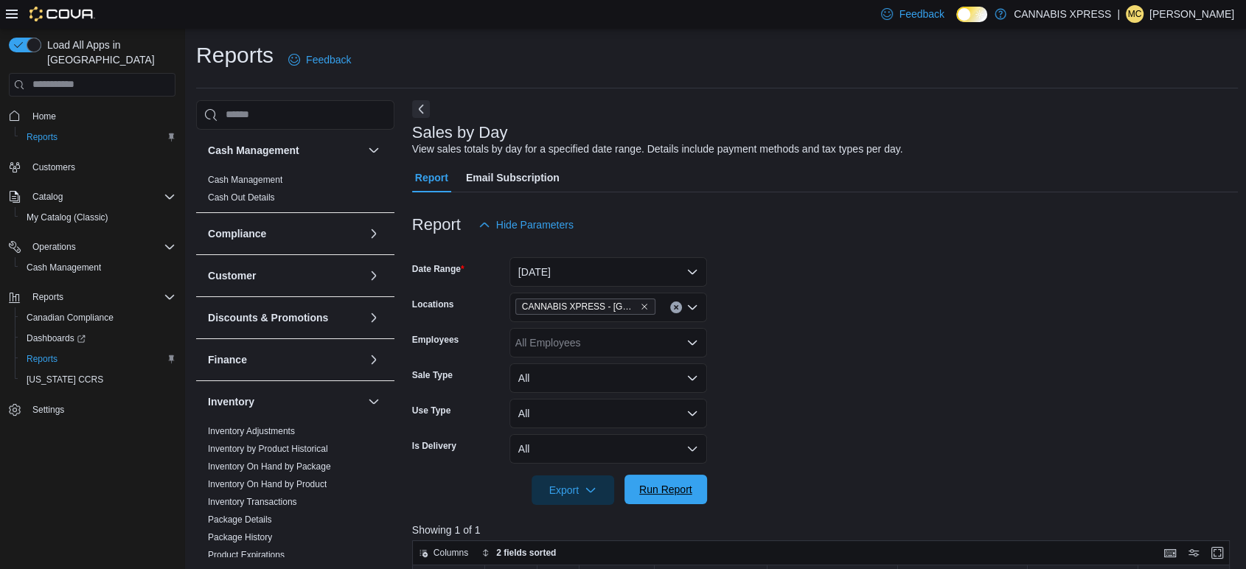
click at [689, 490] on span "Run Report" at bounding box center [665, 489] width 53 height 15
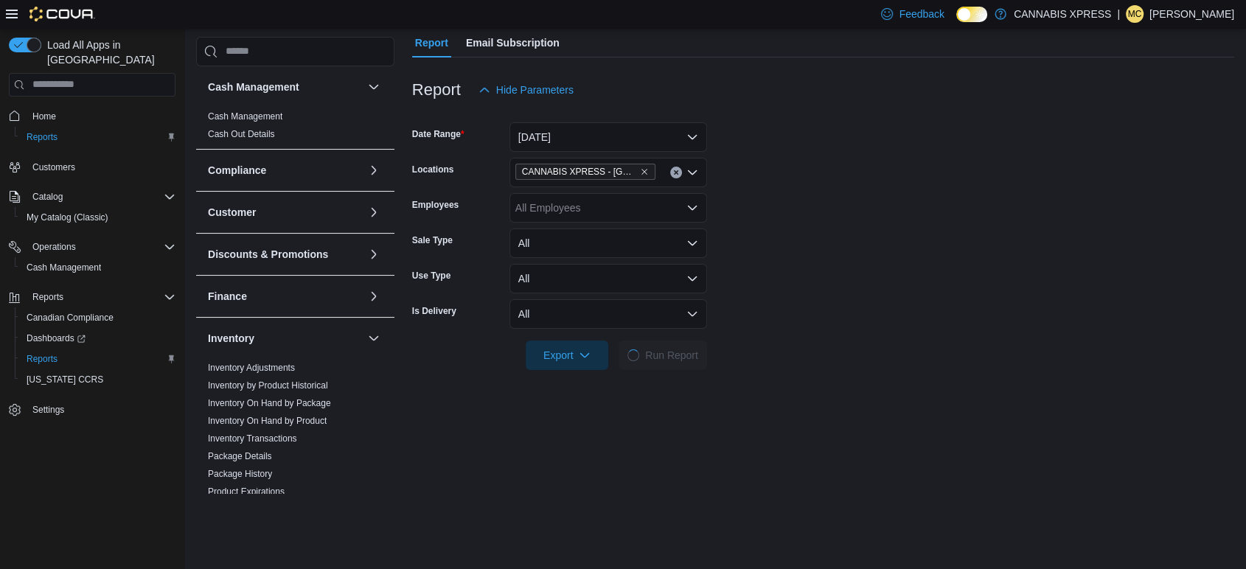
scroll to position [164, 0]
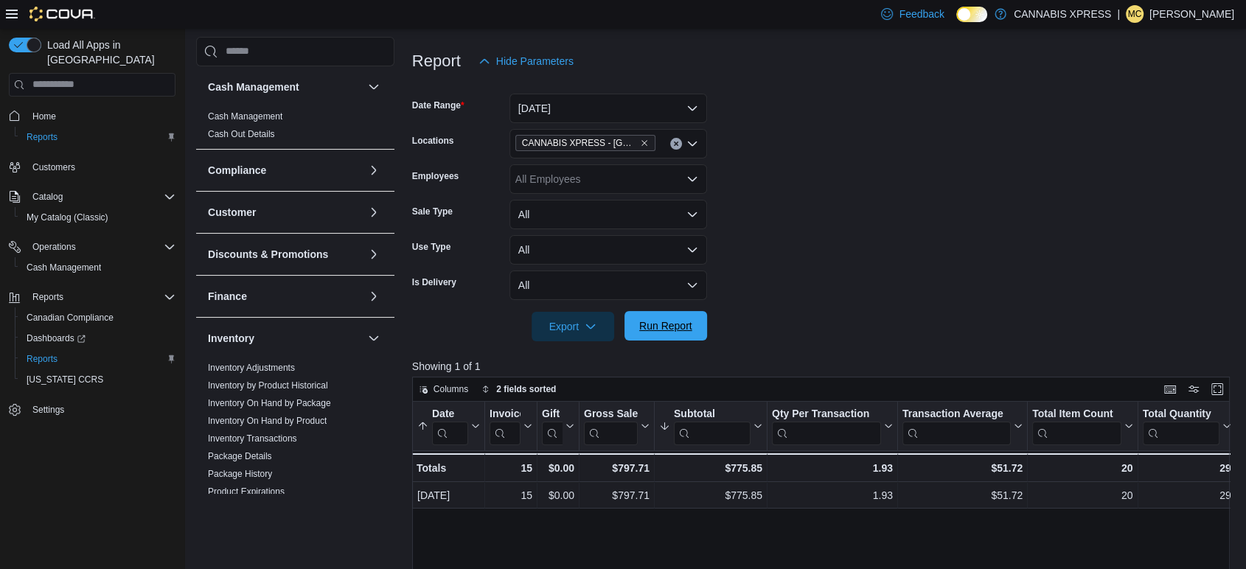
click at [659, 329] on span "Run Report" at bounding box center [665, 325] width 53 height 15
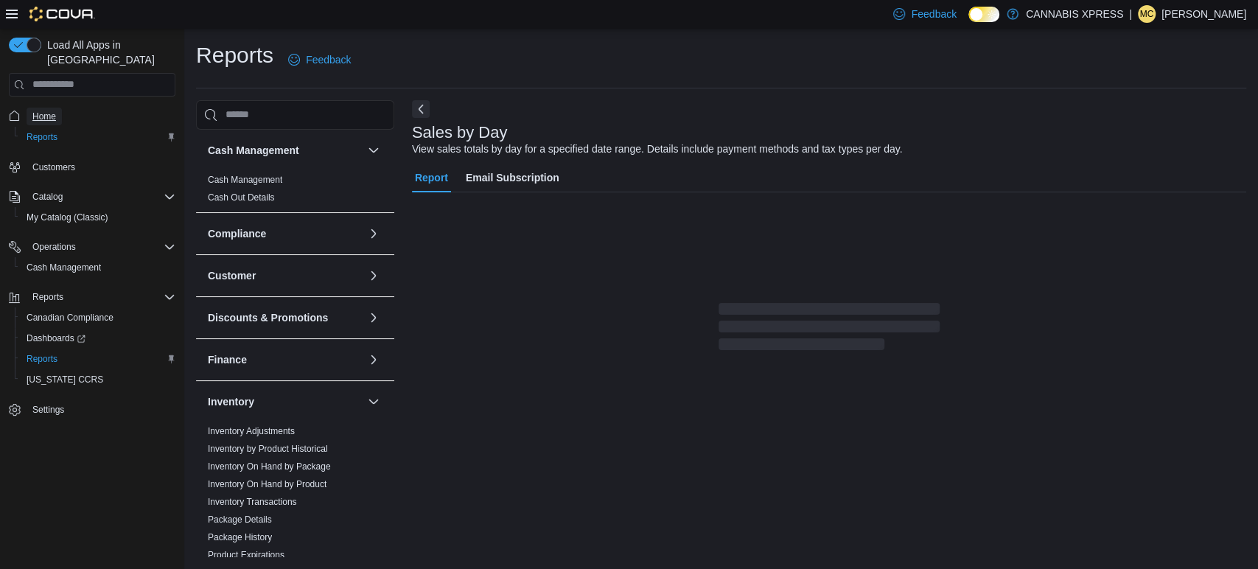
click at [48, 111] on span "Home" at bounding box center [44, 117] width 24 height 12
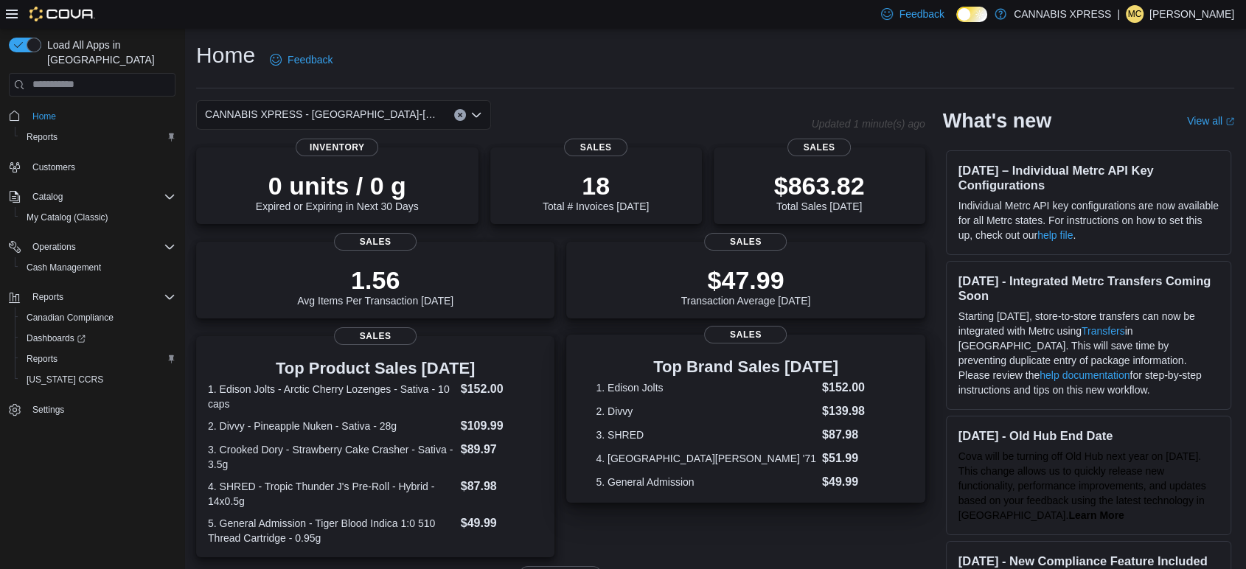
click at [697, 416] on dt "2. Divvy" at bounding box center [706, 411] width 220 height 15
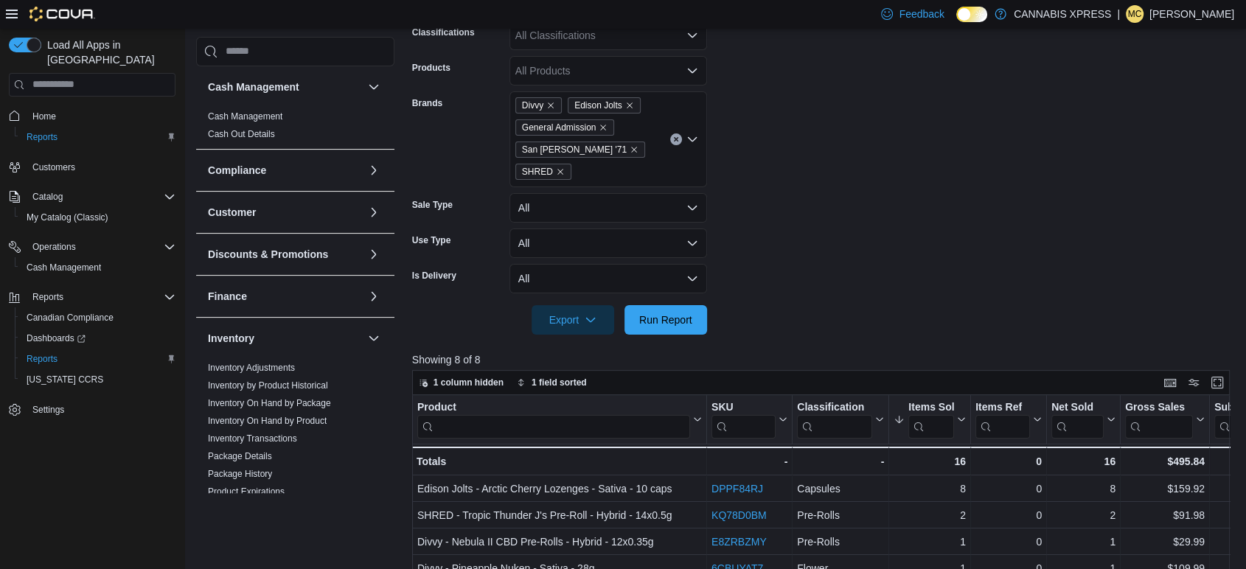
scroll to position [279, 0]
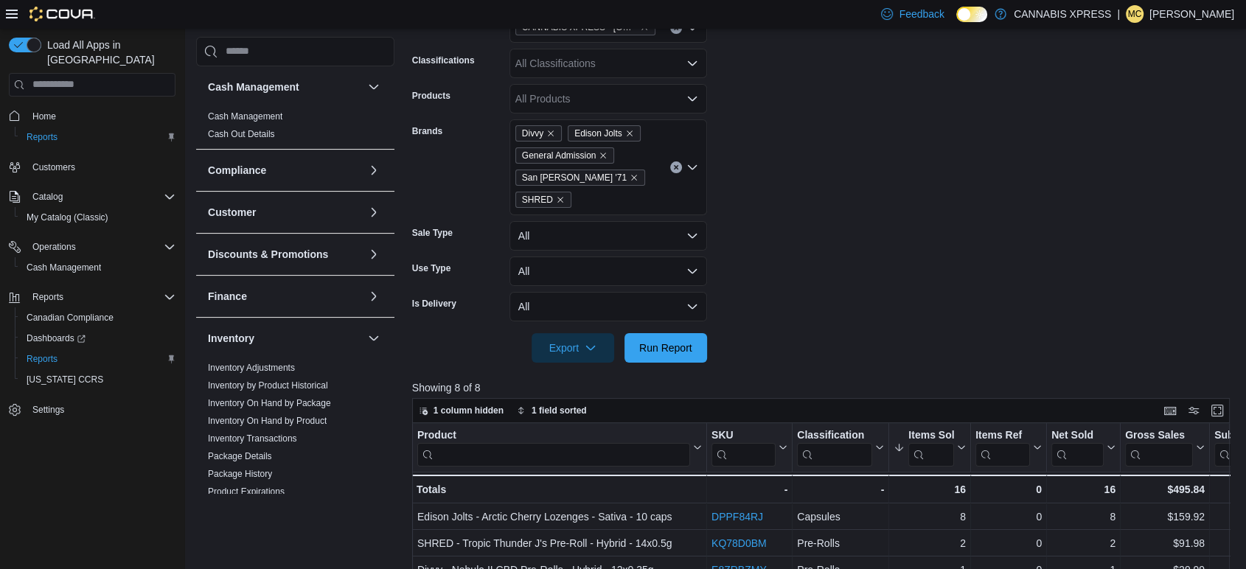
click at [676, 161] on button "Clear input" at bounding box center [676, 167] width 12 height 12
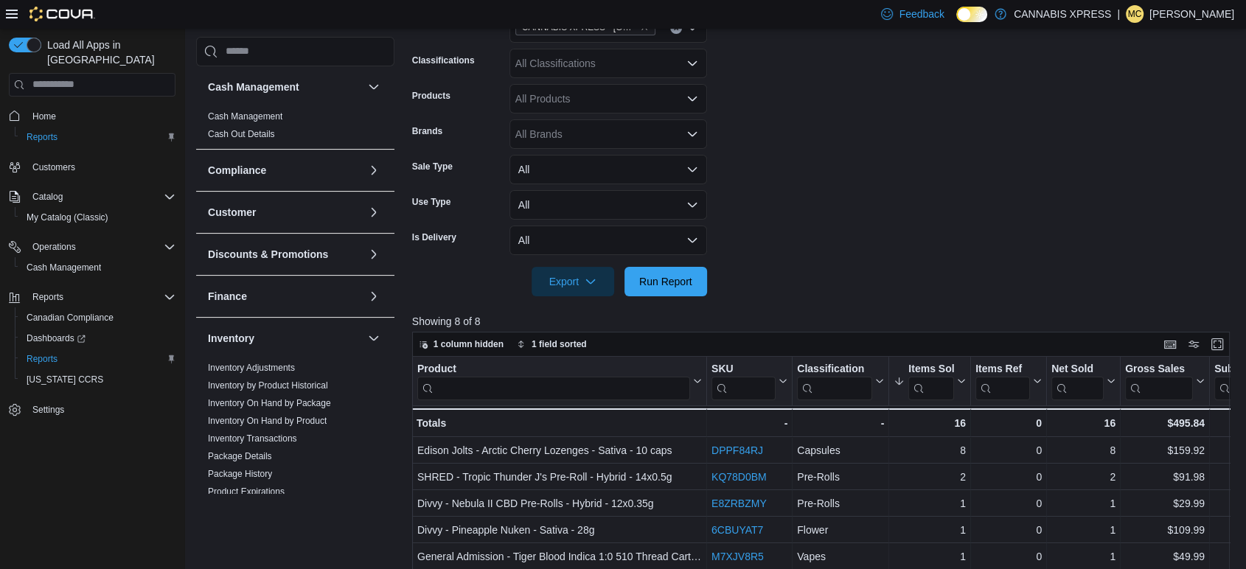
click at [879, 223] on form "Date Range Today Locations CANNABIS XPRESS - Grand Bay-Westfield (Woolastook Dr…" at bounding box center [825, 128] width 826 height 336
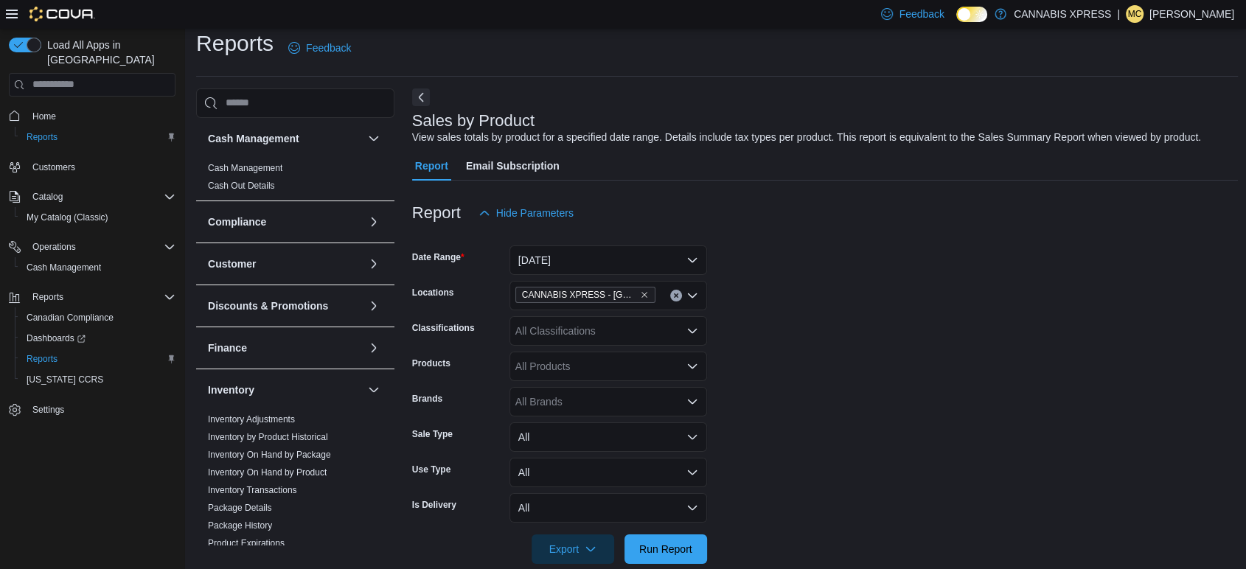
scroll to position [0, 0]
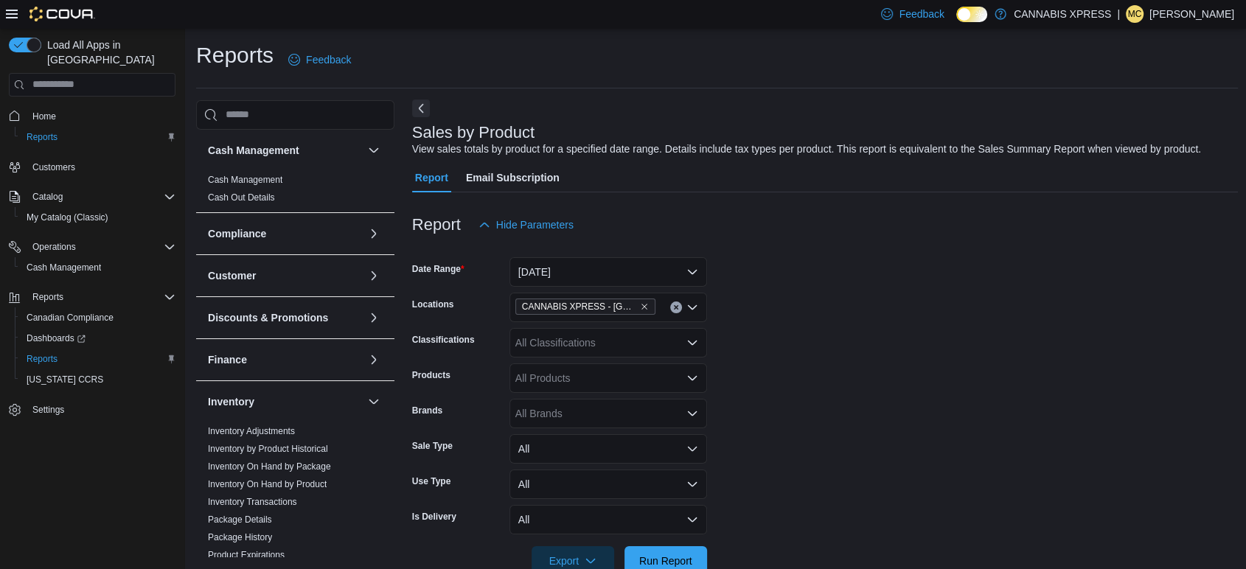
click at [425, 110] on button "Next" at bounding box center [421, 109] width 18 height 18
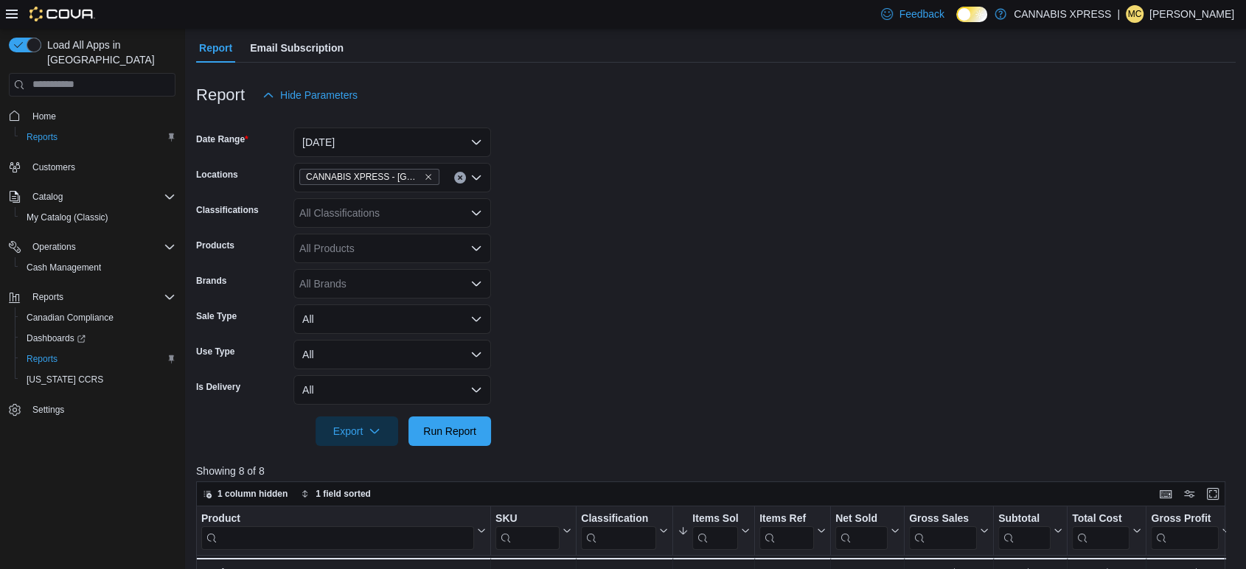
scroll to position [164, 0]
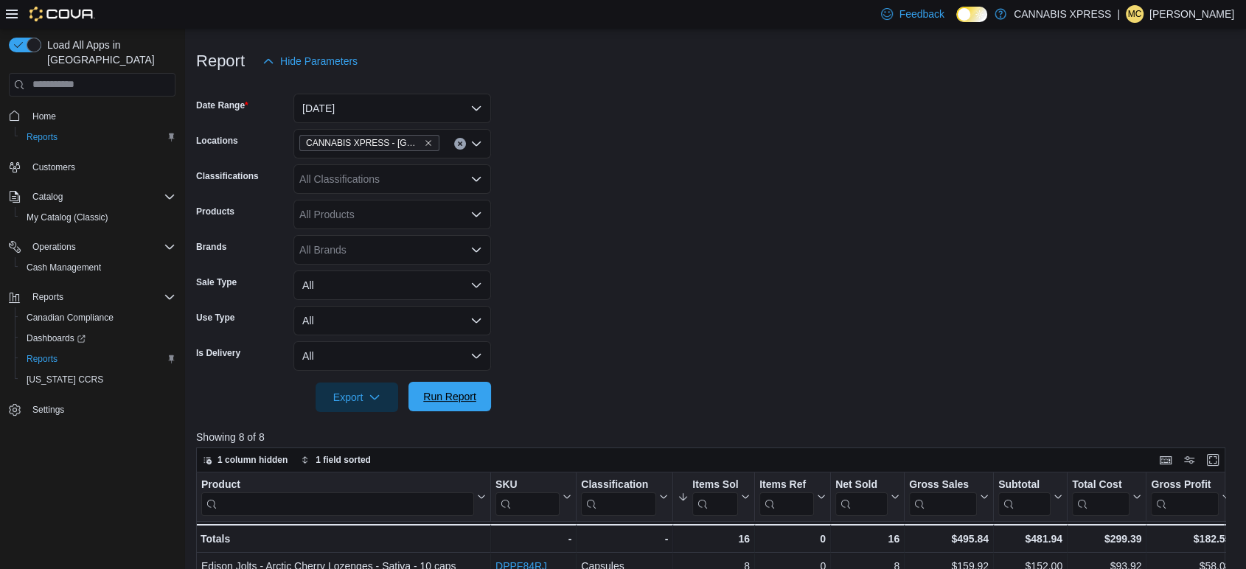
click at [471, 397] on span "Run Report" at bounding box center [449, 396] width 53 height 15
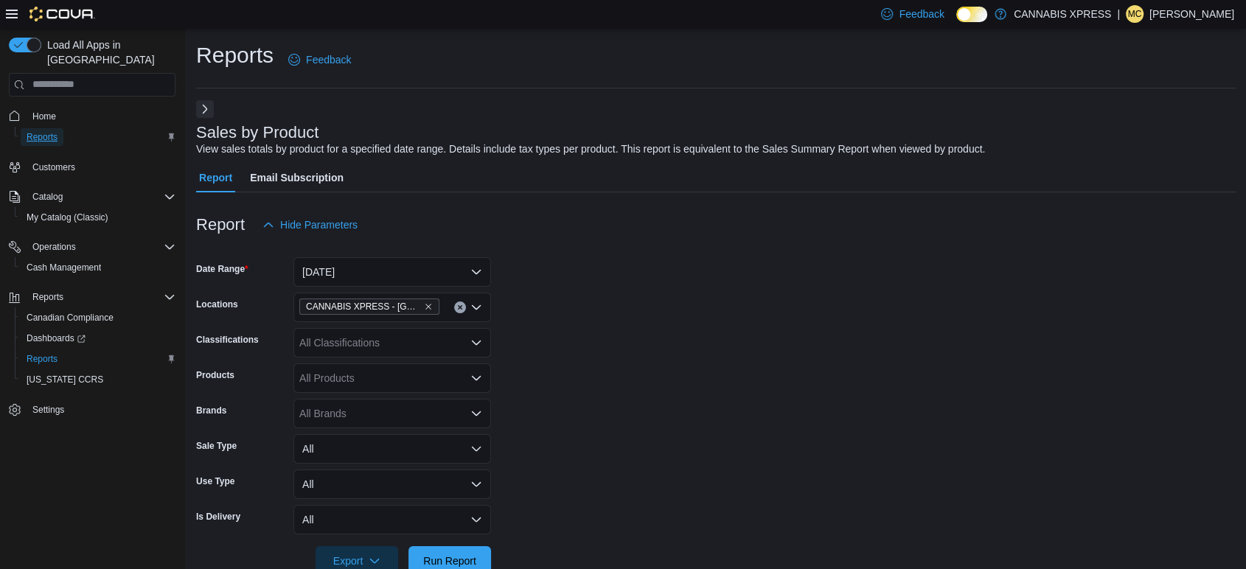
click at [47, 131] on span "Reports" at bounding box center [42, 137] width 31 height 12
click at [50, 111] on span "Home" at bounding box center [44, 117] width 24 height 12
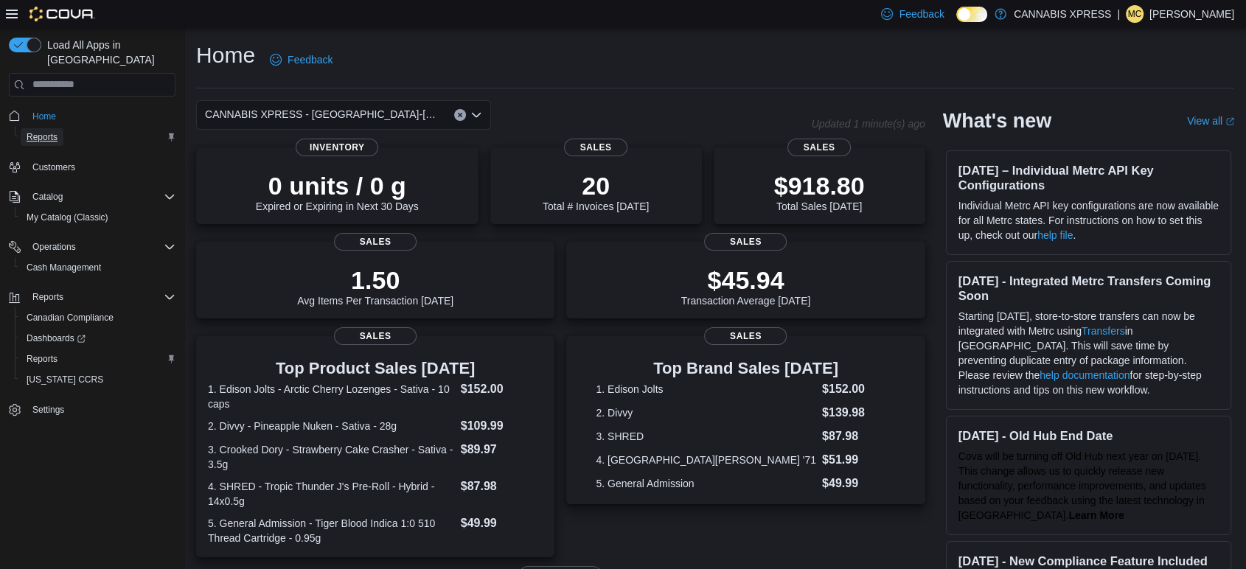
click at [47, 131] on span "Reports" at bounding box center [42, 137] width 31 height 12
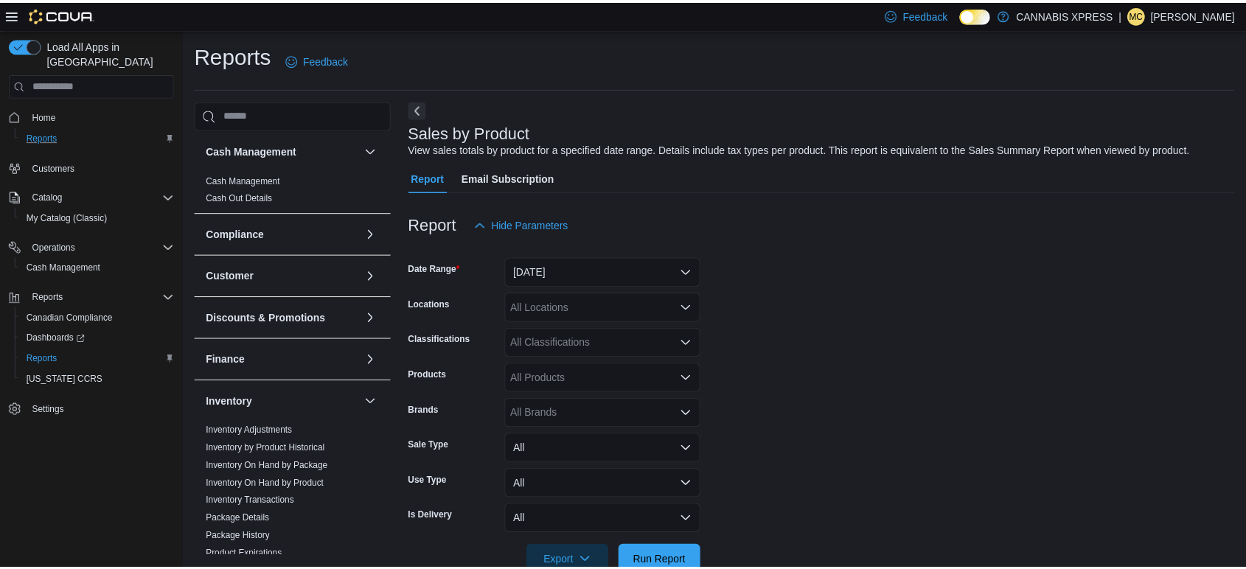
scroll to position [34, 0]
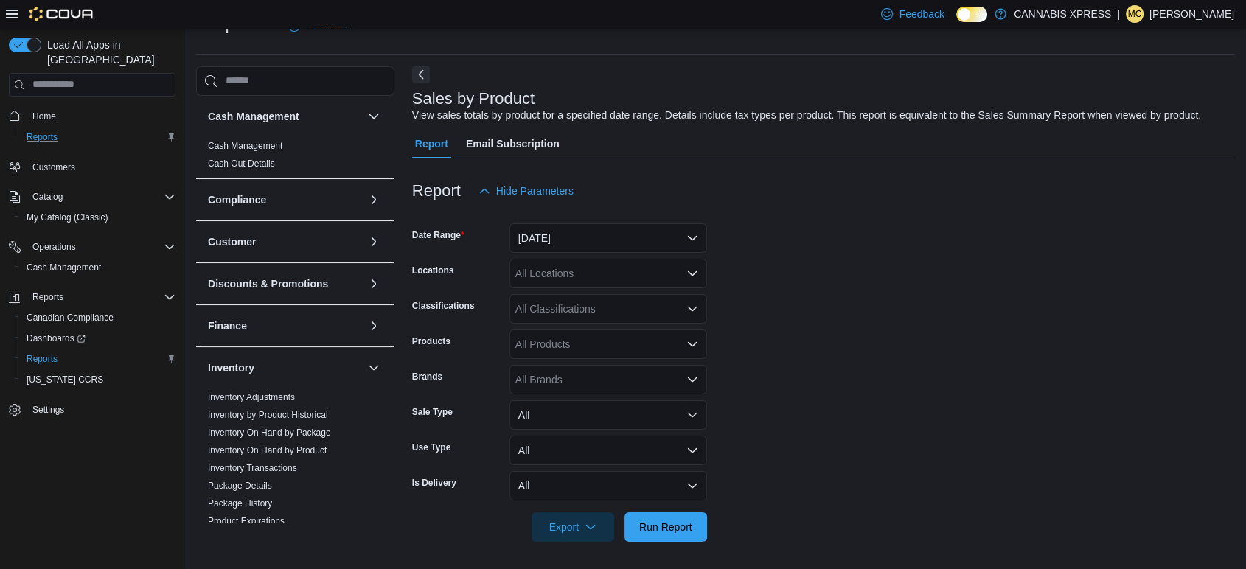
click at [419, 73] on button "Next" at bounding box center [421, 75] width 18 height 18
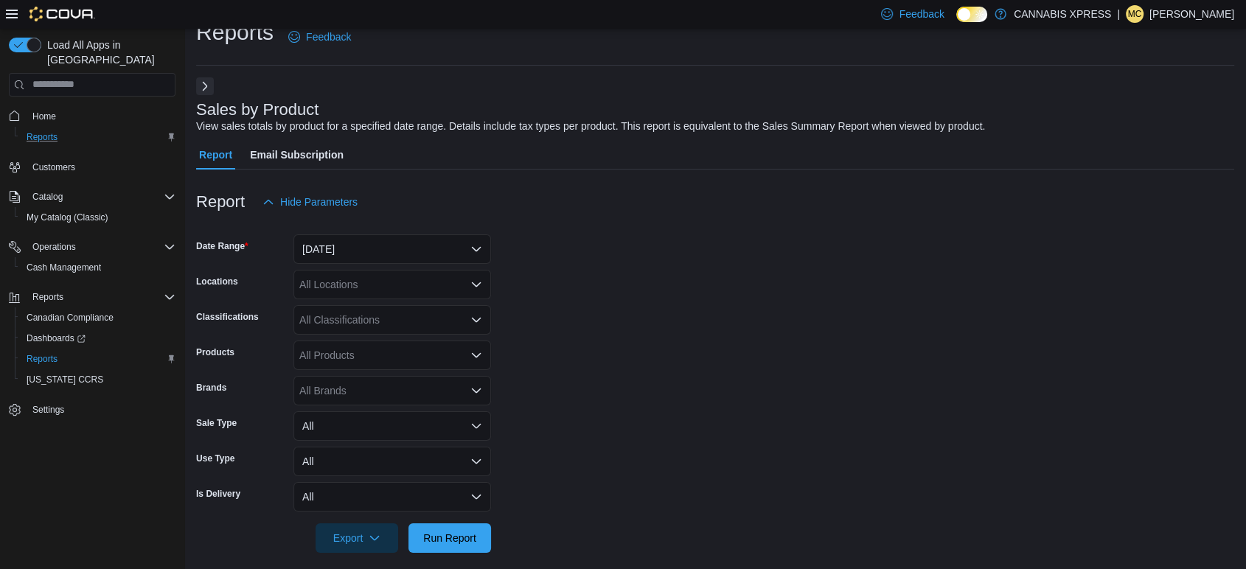
scroll to position [35, 0]
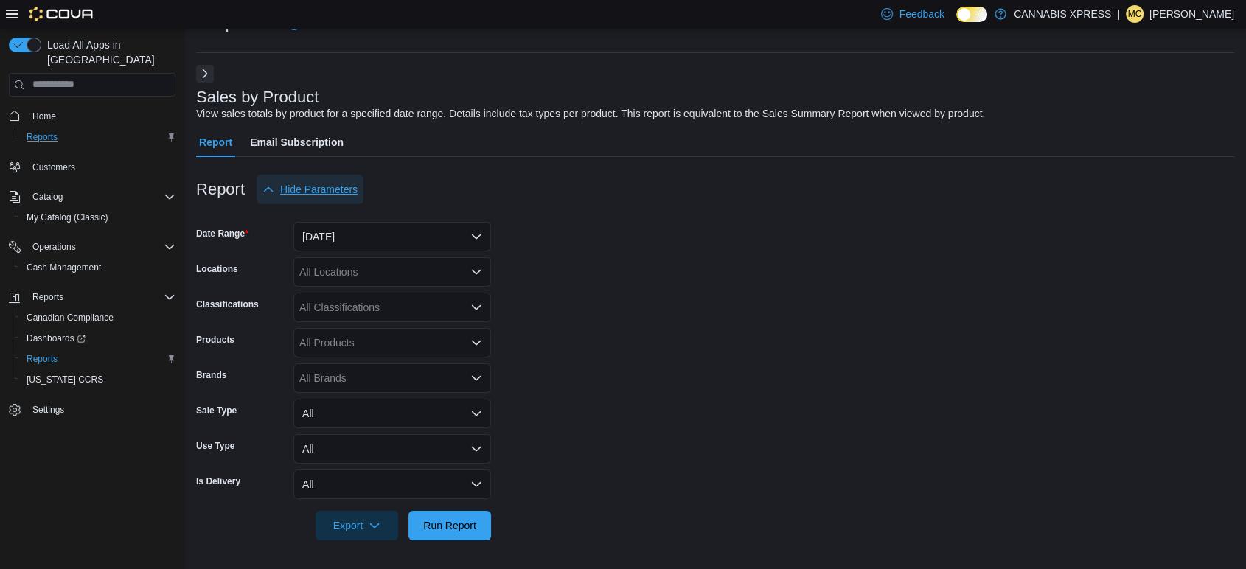
click at [322, 191] on span "Hide Parameters" at bounding box center [318, 189] width 77 height 15
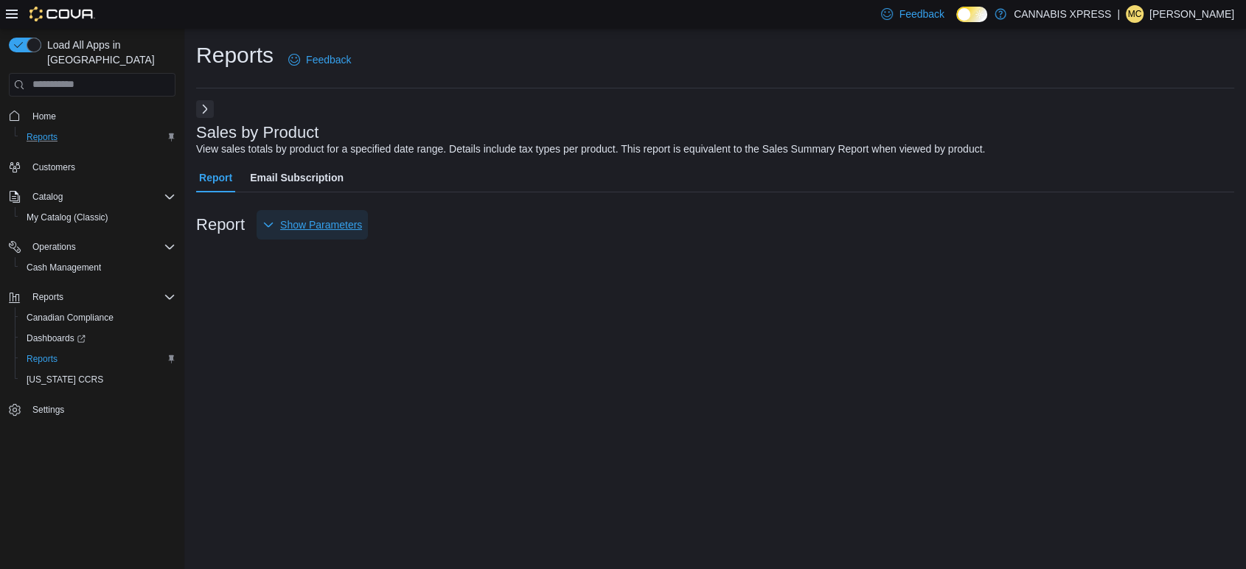
scroll to position [0, 0]
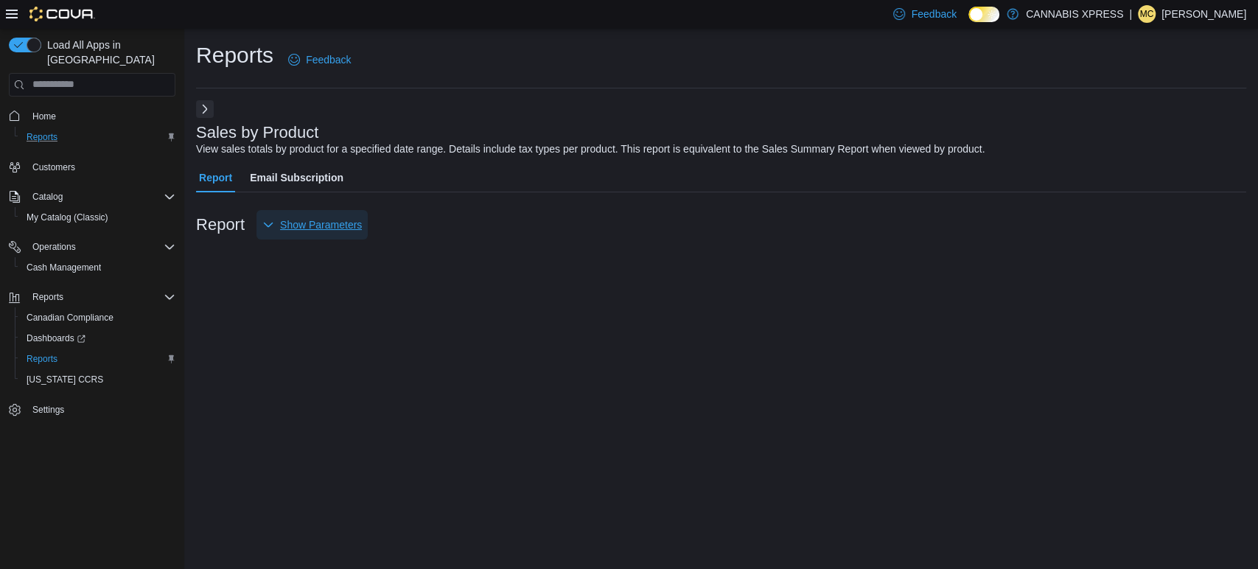
click at [310, 223] on span "Show Parameters" at bounding box center [321, 224] width 82 height 15
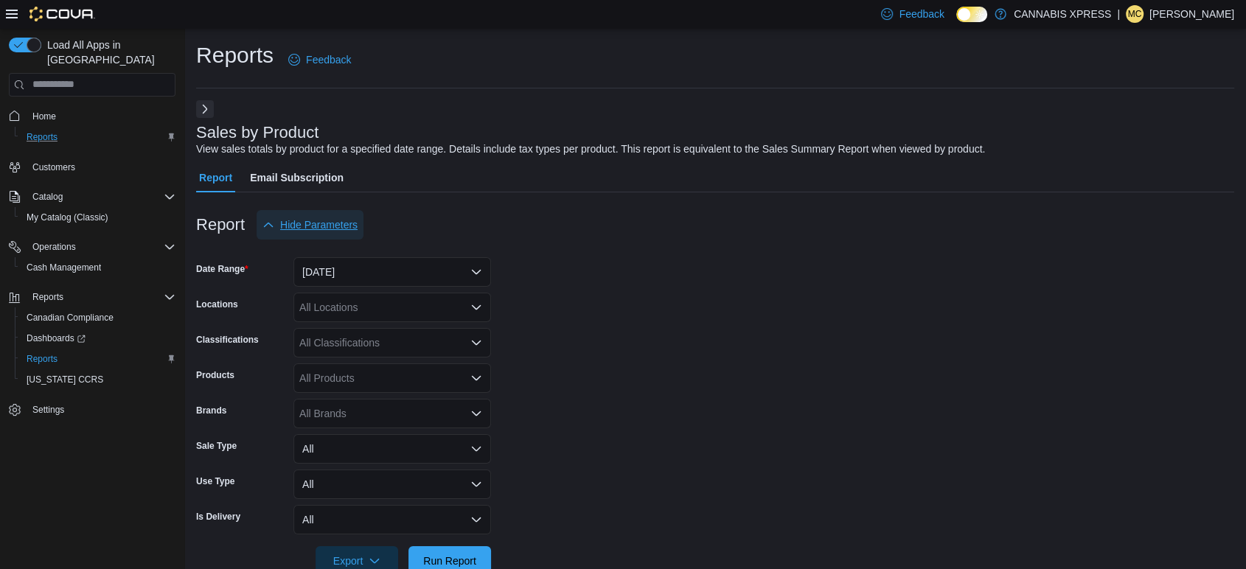
scroll to position [35, 0]
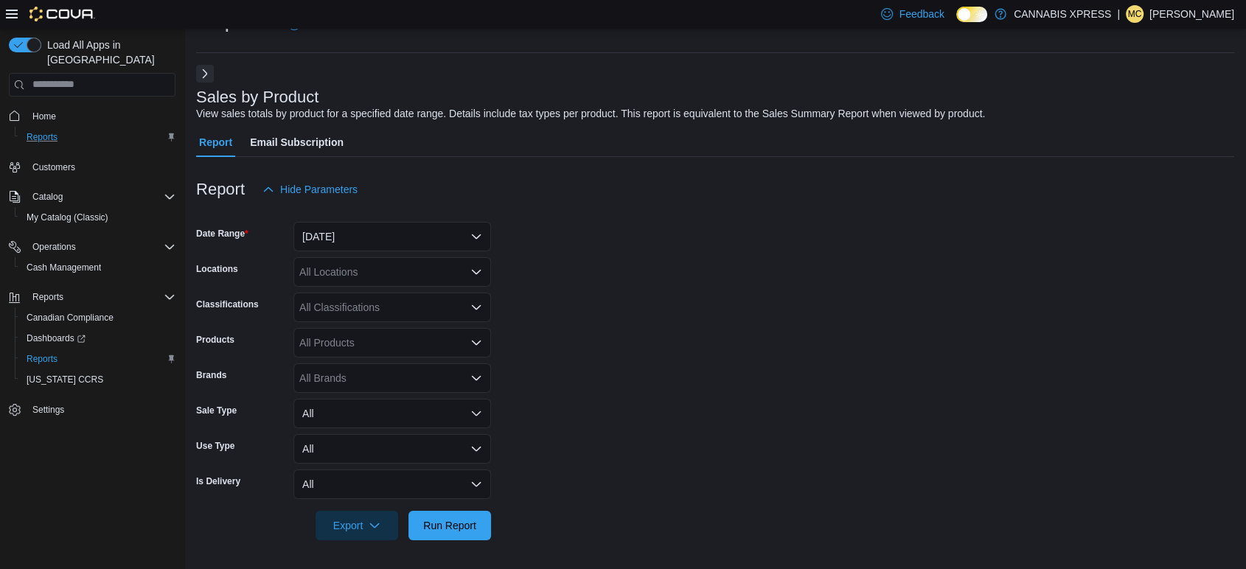
click at [478, 270] on icon "Open list of options" at bounding box center [476, 271] width 9 height 4
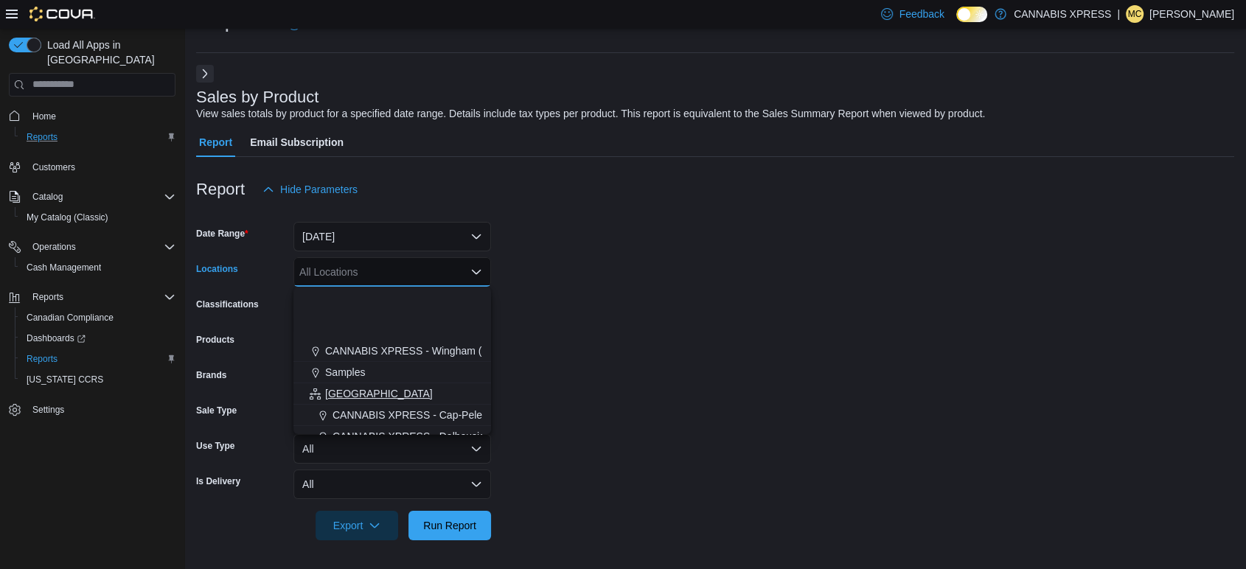
scroll to position [327, 0]
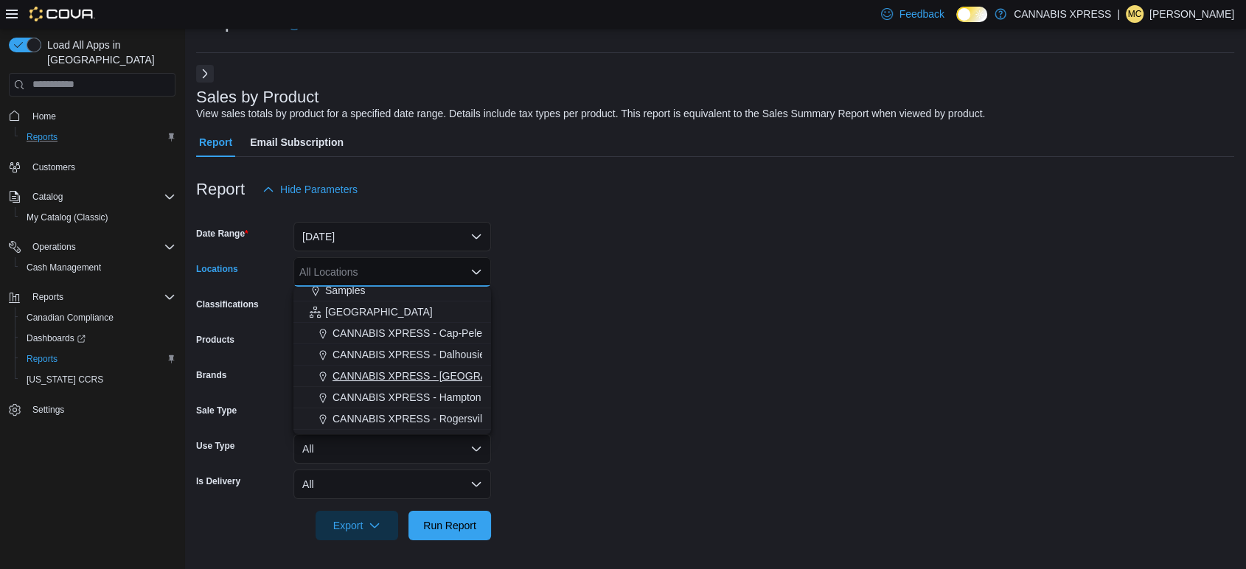
click at [447, 378] on span "CANNABIS XPRESS - [GEOGRAPHIC_DATA]-[GEOGRAPHIC_DATA] ([GEOGRAPHIC_DATA])" at bounding box center [553, 376] width 442 height 15
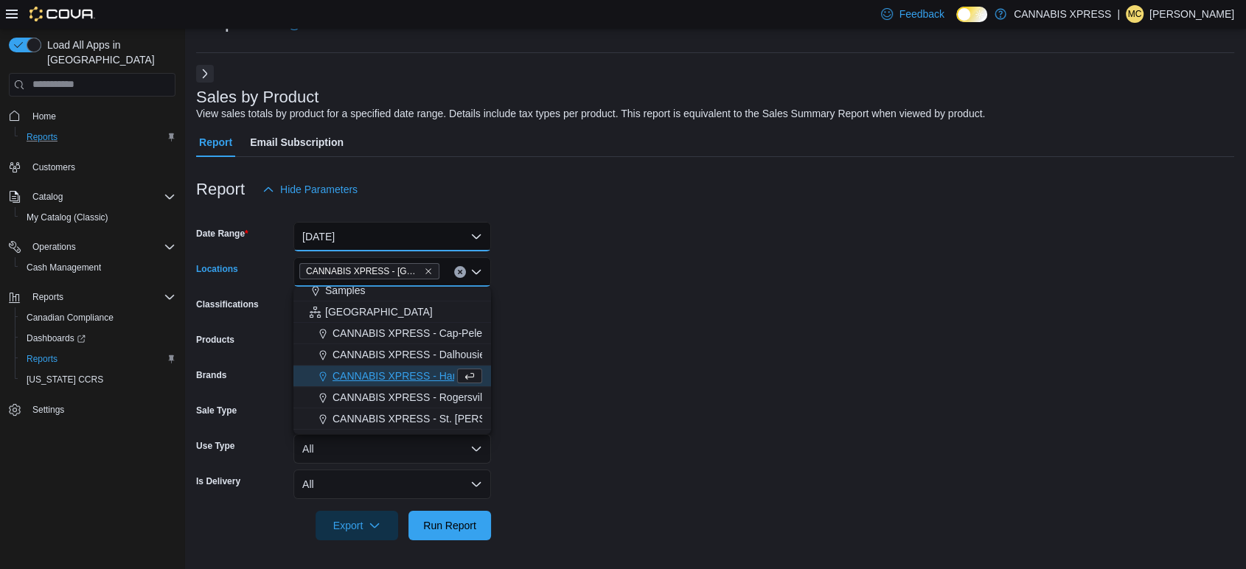
click at [480, 238] on button "Yesterday" at bounding box center [392, 236] width 198 height 29
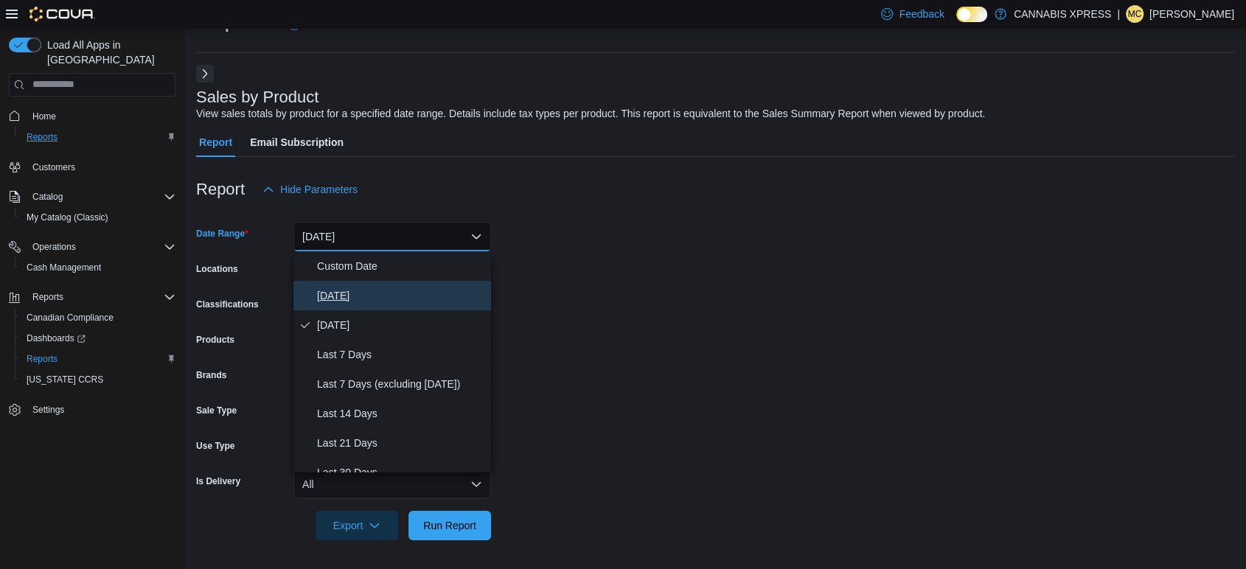
click at [329, 297] on span "[DATE]" at bounding box center [401, 296] width 168 height 18
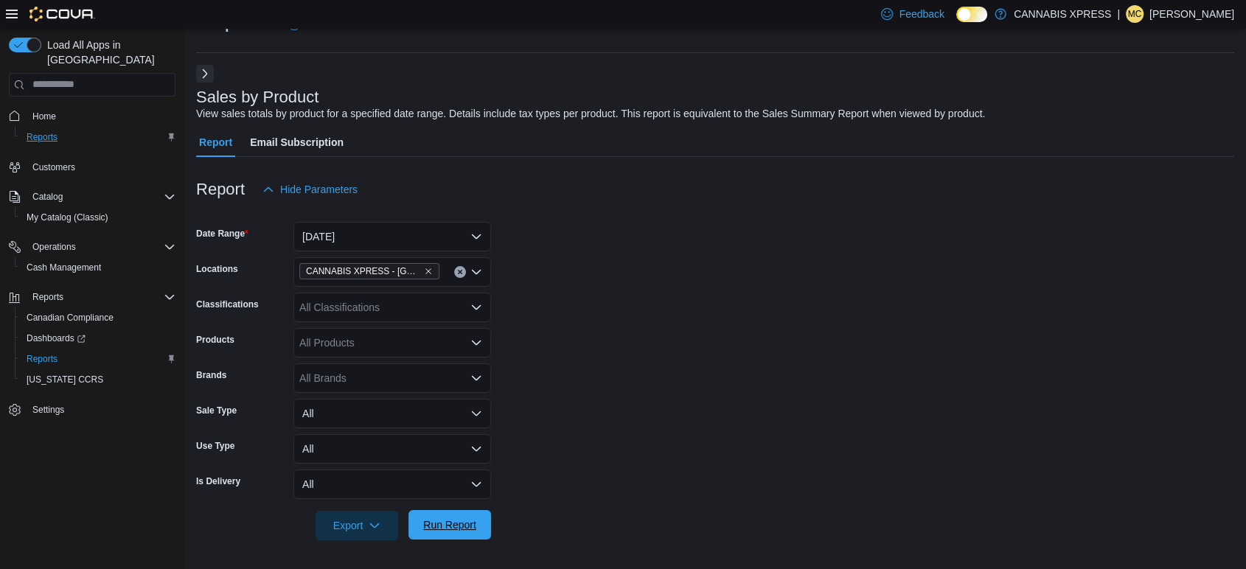
click at [449, 523] on span "Run Report" at bounding box center [449, 524] width 53 height 15
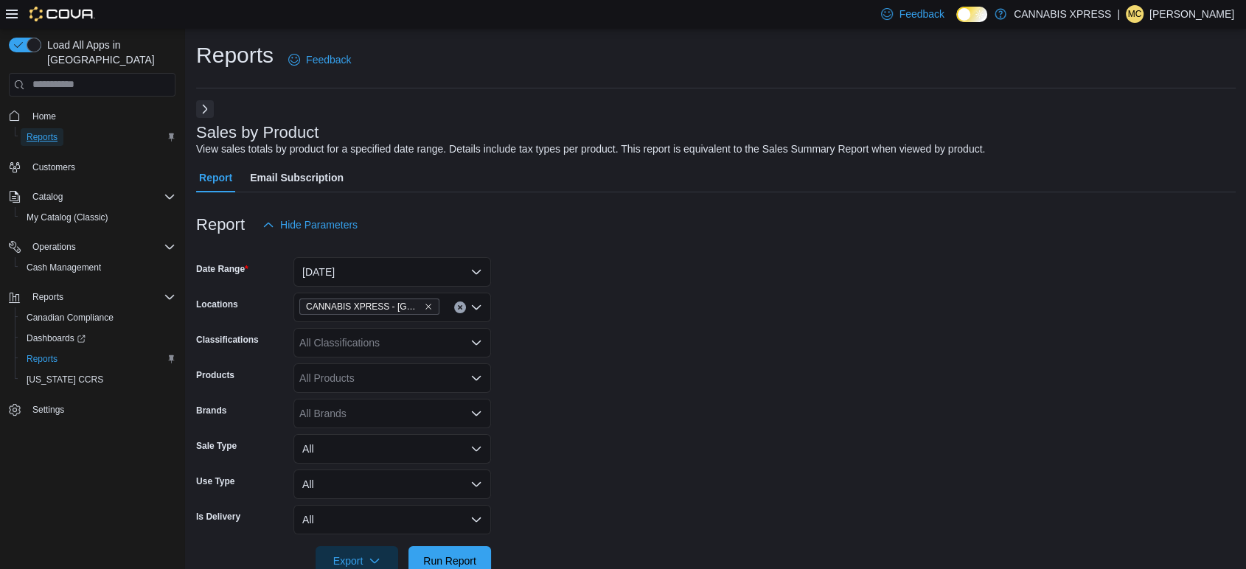
click at [46, 128] on span "Reports" at bounding box center [42, 137] width 31 height 18
click at [478, 343] on icon "Open list of options" at bounding box center [476, 342] width 9 height 4
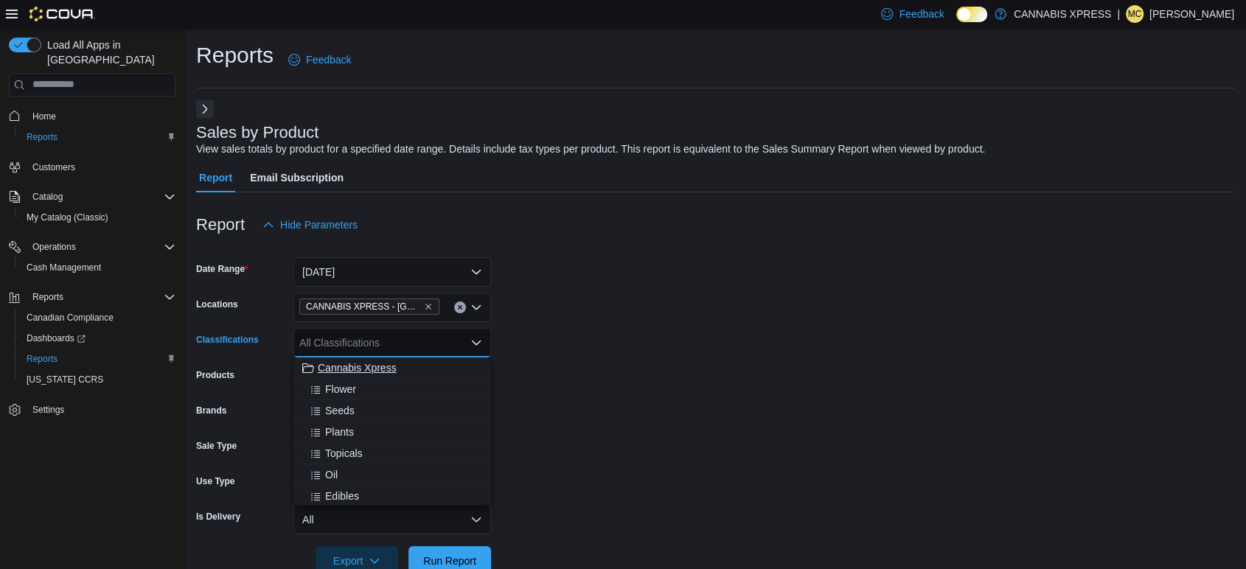
click at [380, 370] on span "Cannabis Xpress" at bounding box center [357, 367] width 79 height 15
click at [805, 325] on form "Date Range Today Locations CANNABIS XPRESS - Grand Bay-Westfield (Woolastook Dr…" at bounding box center [715, 408] width 1039 height 336
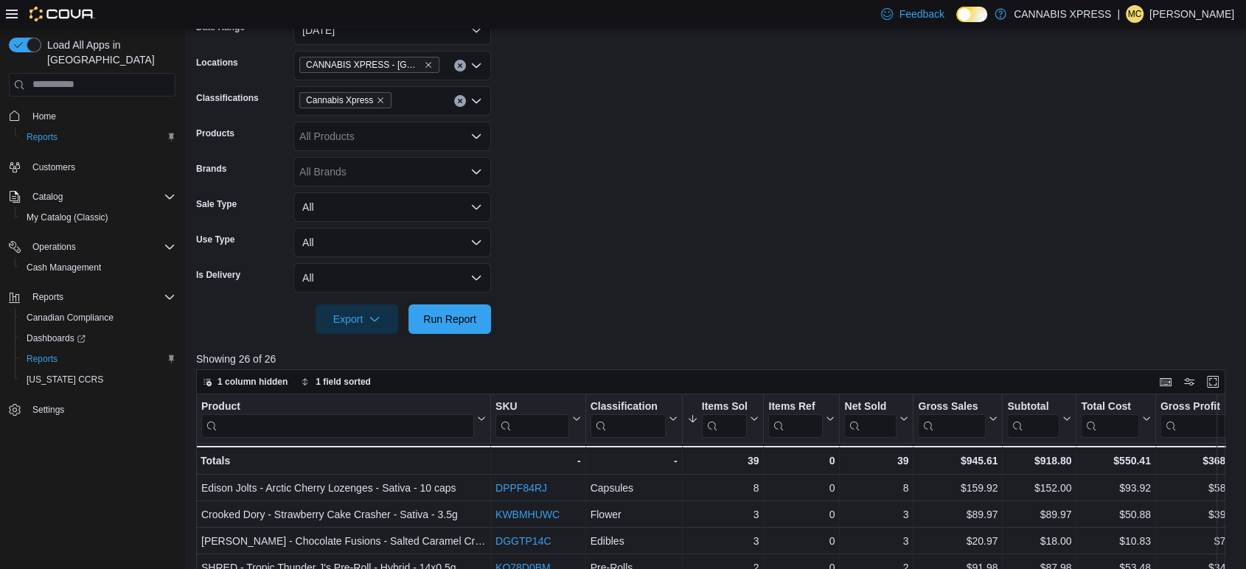
scroll to position [245, 0]
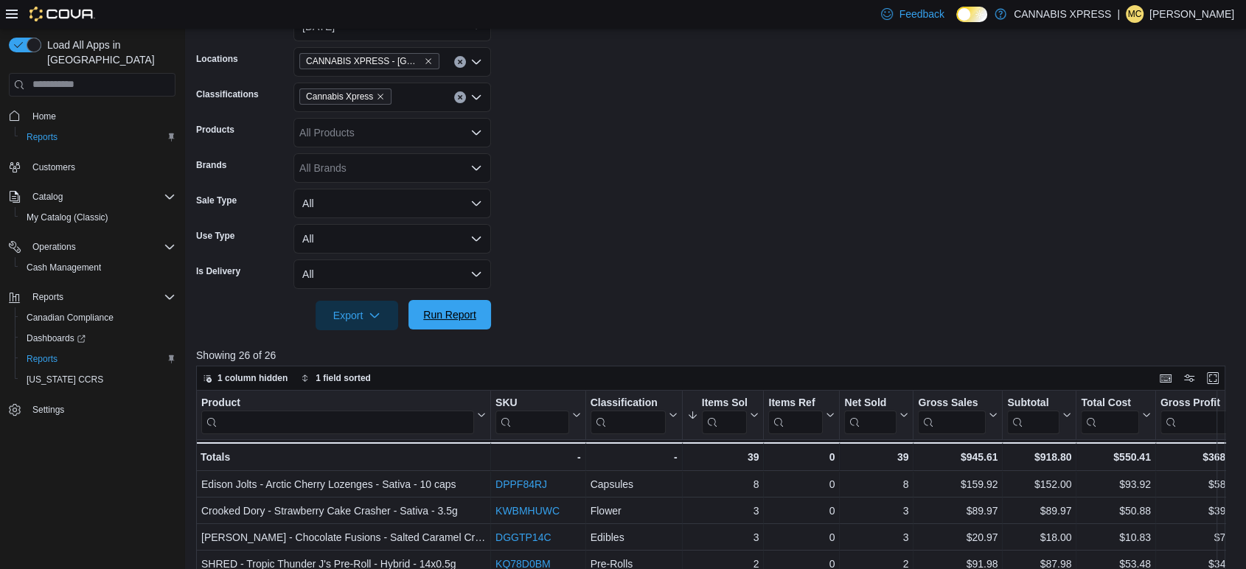
click at [458, 322] on span "Run Report" at bounding box center [449, 314] width 65 height 29
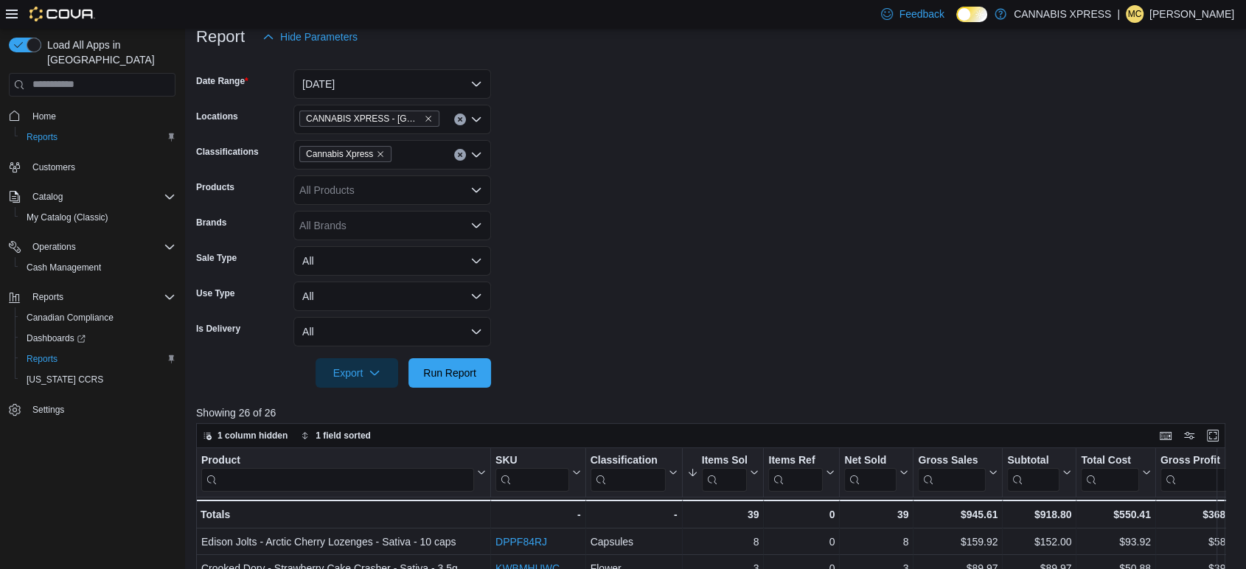
scroll to position [164, 0]
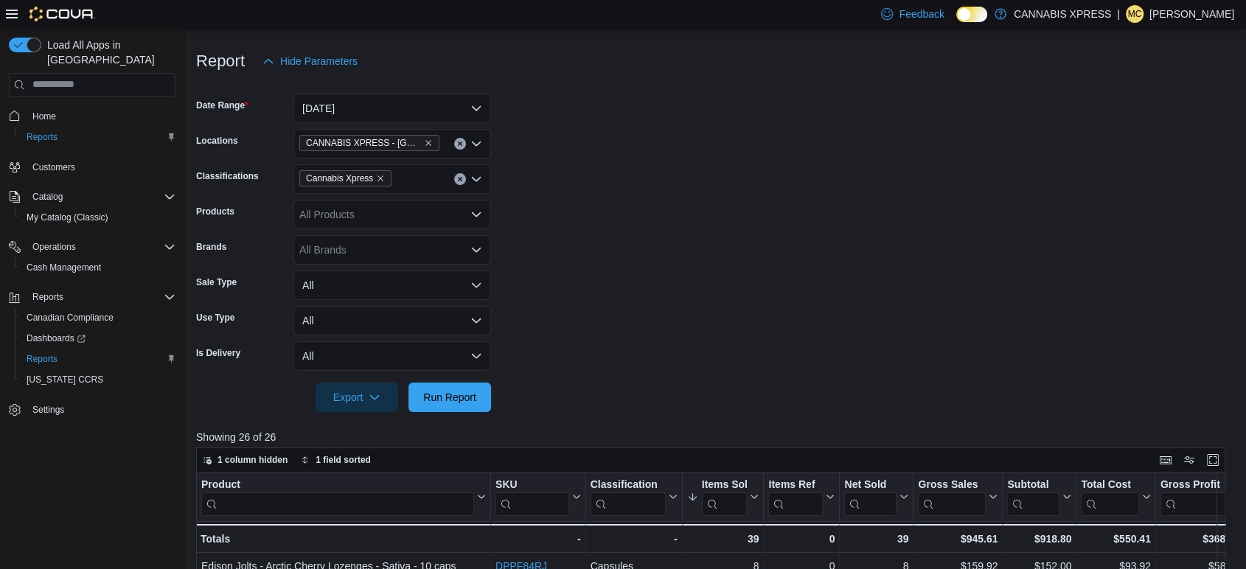
click at [478, 252] on icon "Open list of options" at bounding box center [476, 250] width 12 height 12
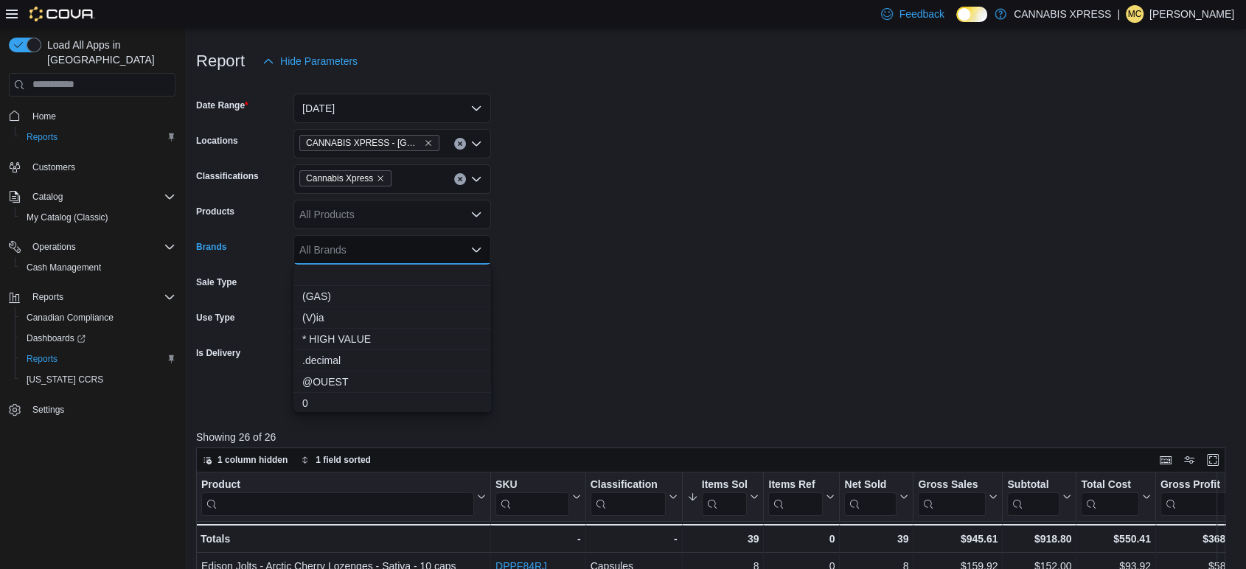
click at [374, 270] on button "Choose from the following options" at bounding box center [392, 275] width 198 height 21
click at [310, 247] on icon "Remove from selection in this group" at bounding box center [313, 248] width 9 height 9
click at [413, 204] on div "All Products" at bounding box center [392, 214] width 198 height 29
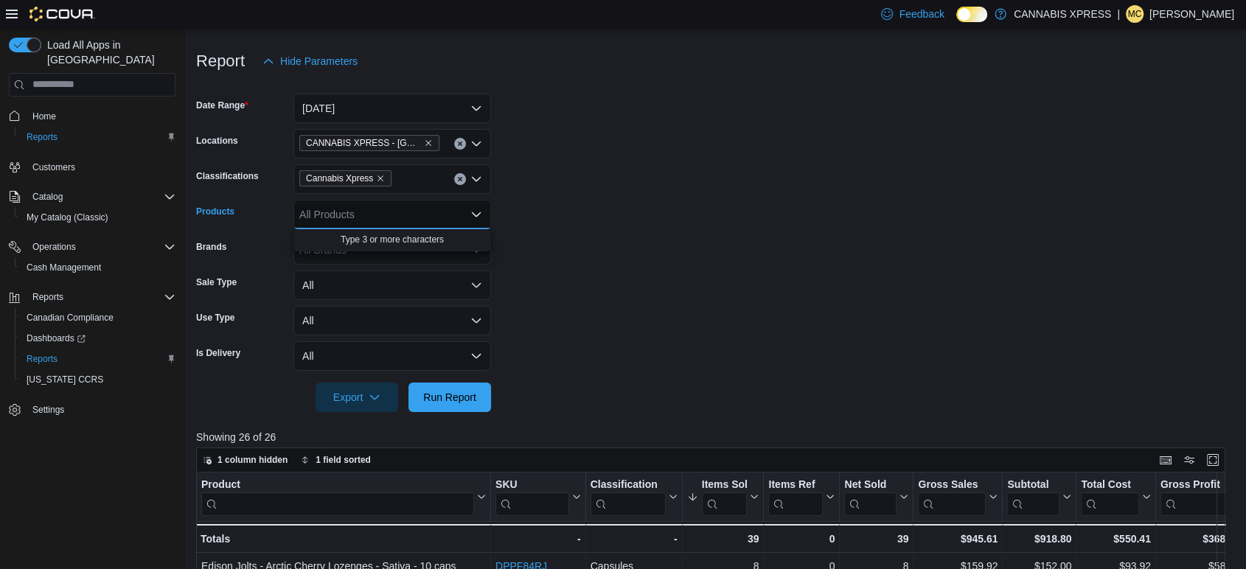
click at [472, 215] on icon "Close list of options" at bounding box center [476, 215] width 12 height 12
click at [460, 178] on icon "Clear input" at bounding box center [460, 179] width 4 height 4
click at [690, 189] on form "Date Range Today Locations CANNABIS XPRESS - Grand Bay-Westfield (Woolastook Dr…" at bounding box center [715, 244] width 1039 height 336
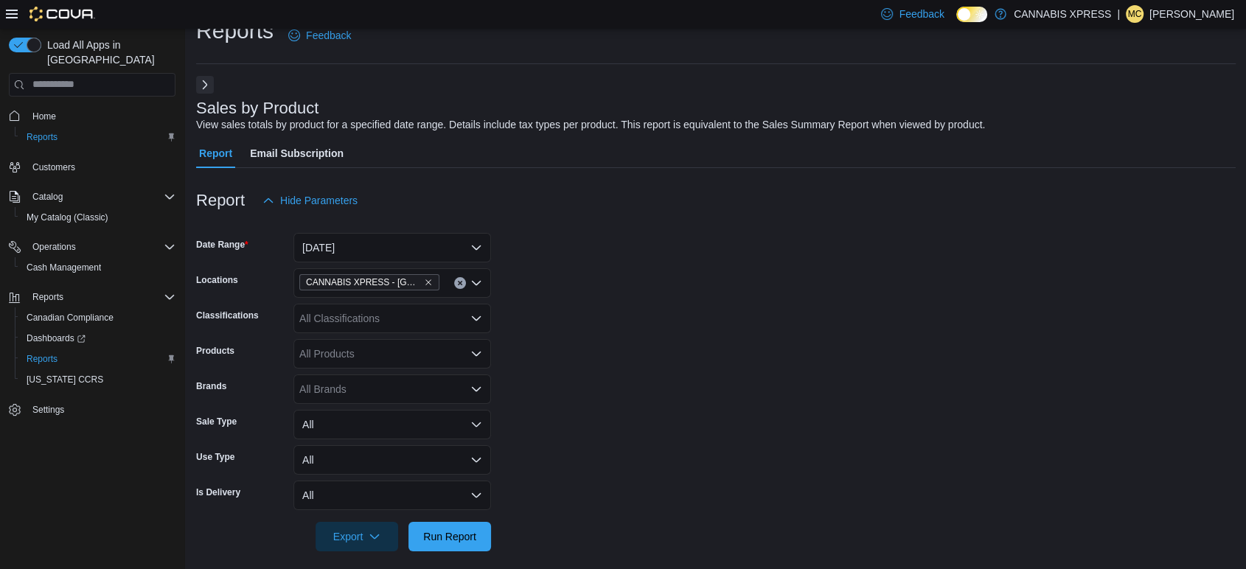
scroll to position [0, 0]
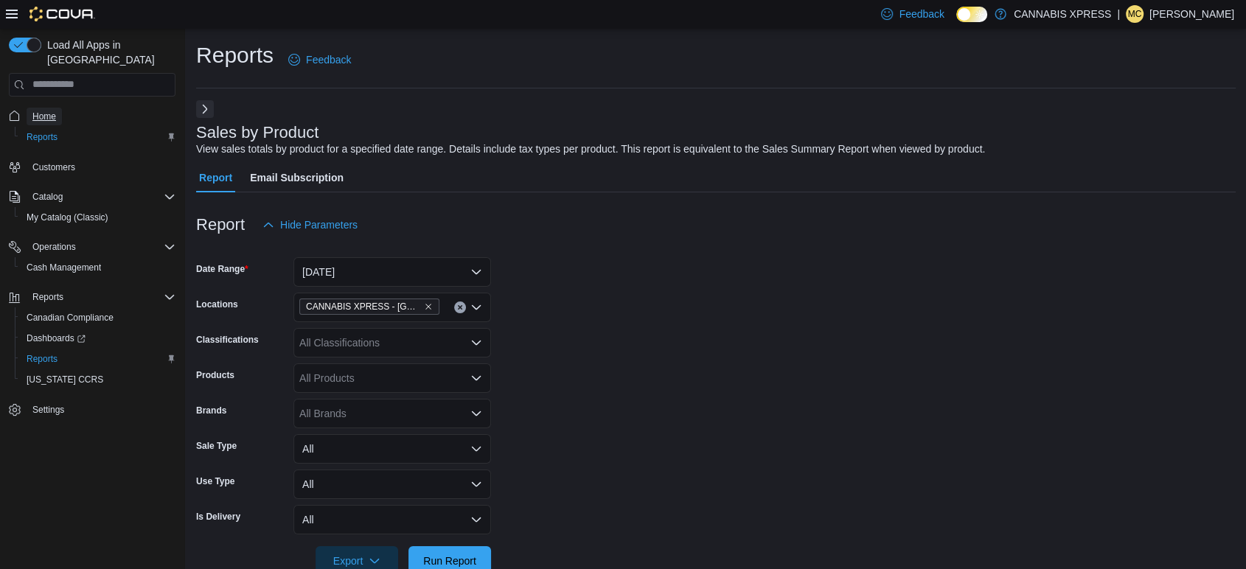
click at [50, 111] on span "Home" at bounding box center [44, 117] width 24 height 12
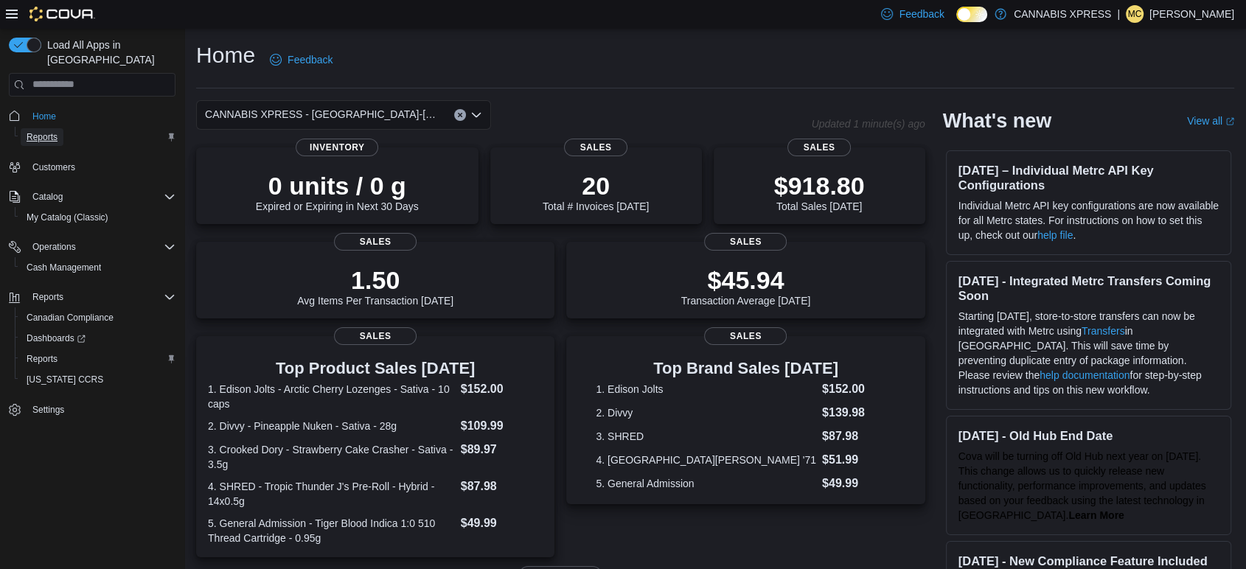
click at [47, 131] on span "Reports" at bounding box center [42, 137] width 31 height 12
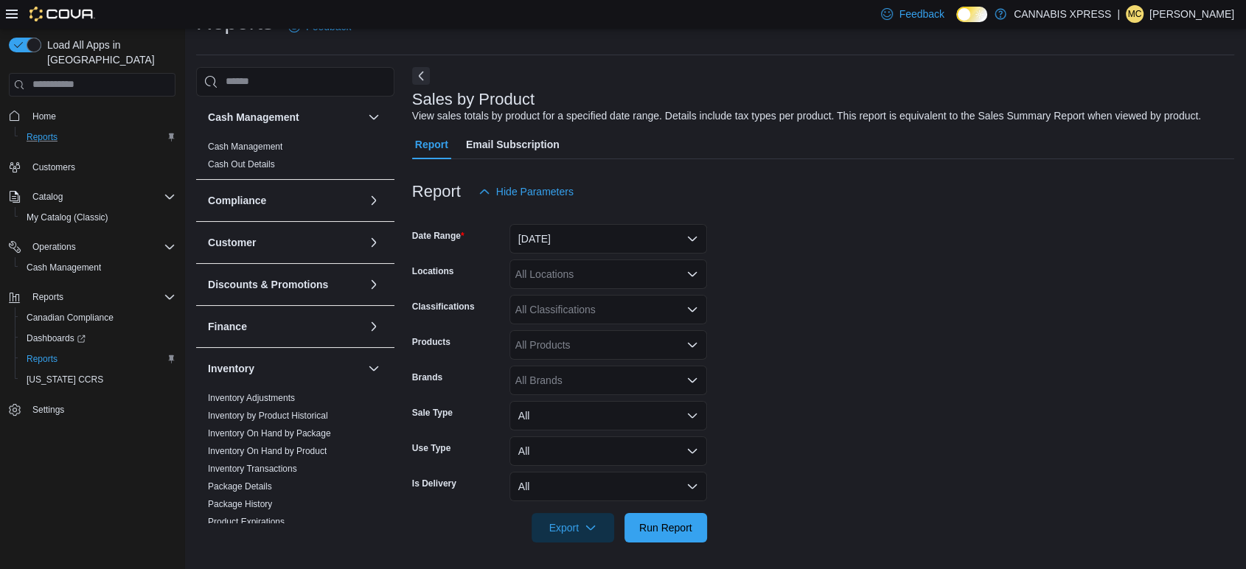
scroll to position [34, 0]
click at [242, 368] on h3 "Inventory" at bounding box center [231, 367] width 46 height 15
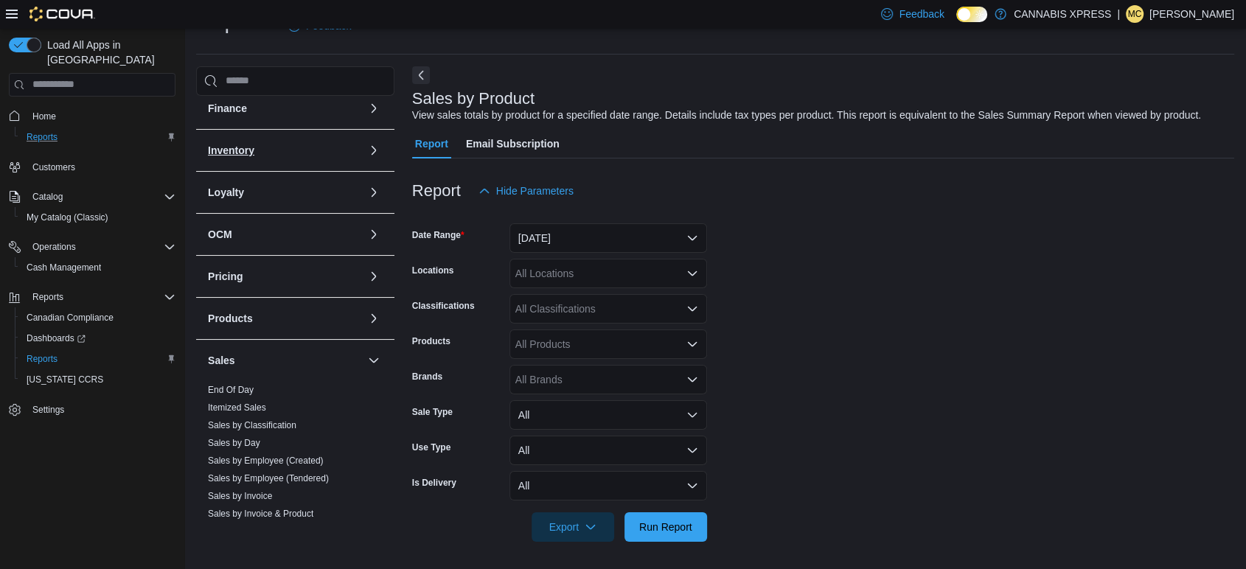
scroll to position [245, 0]
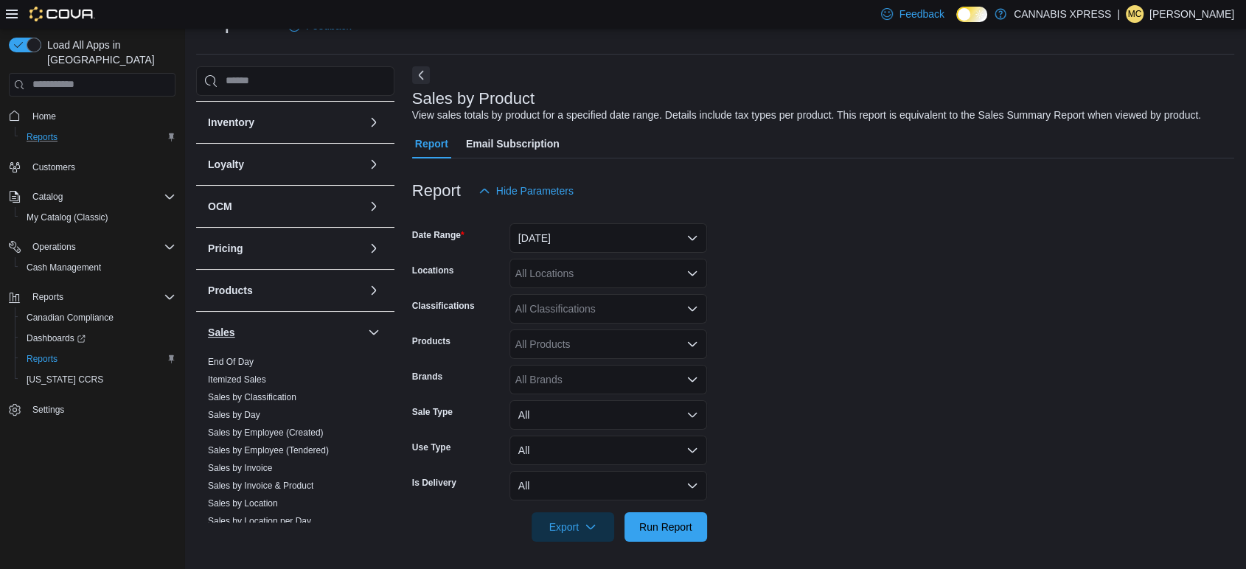
click at [226, 332] on h3 "Sales" at bounding box center [221, 332] width 27 height 15
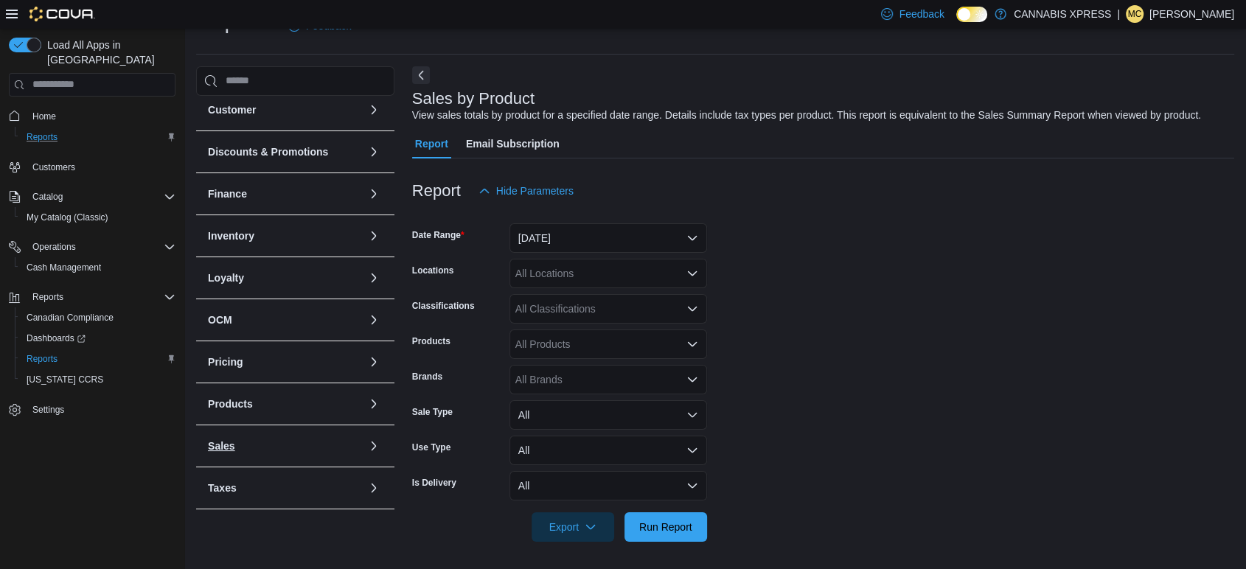
scroll to position [35, 0]
click at [224, 439] on h3 "Sales" at bounding box center [221, 444] width 27 height 15
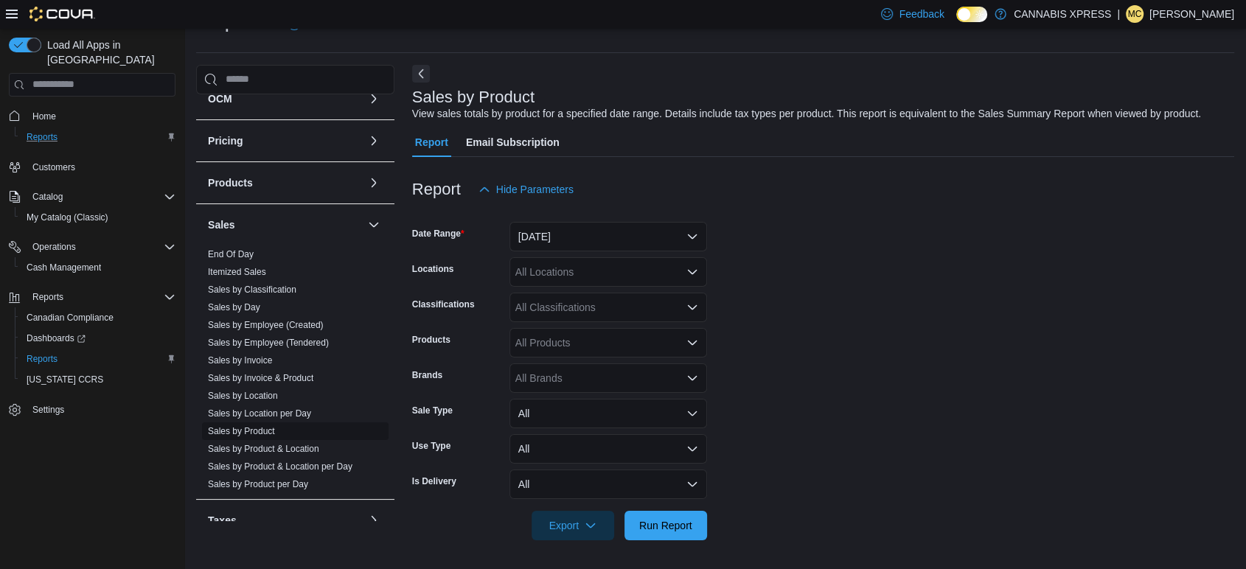
scroll to position [385, 0]
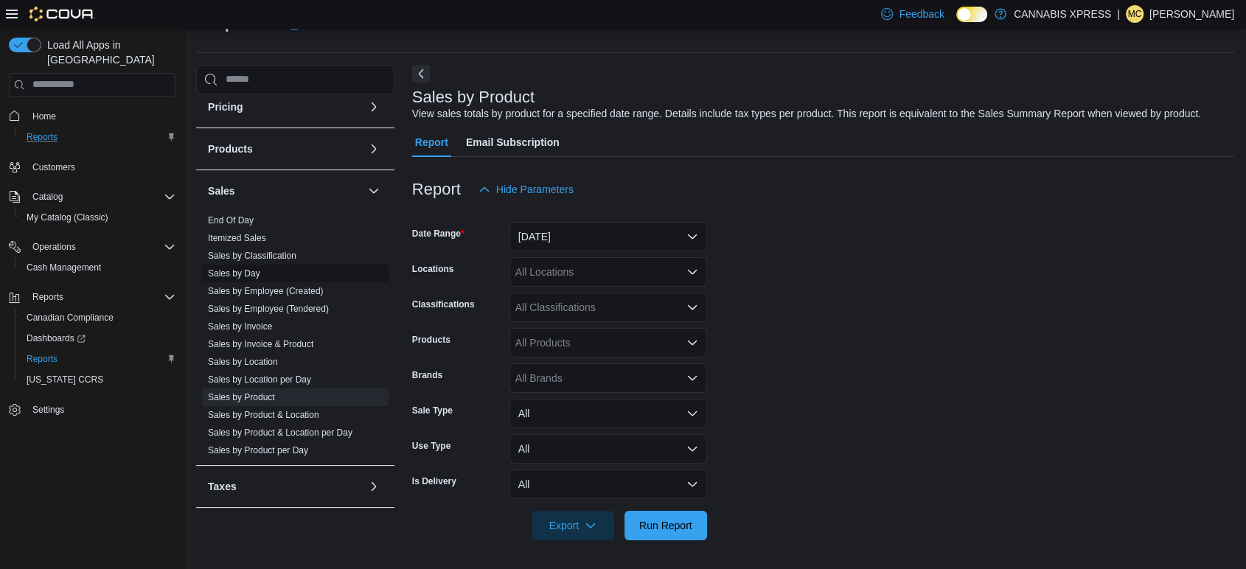
click at [232, 270] on link "Sales by Day" at bounding box center [234, 273] width 52 height 10
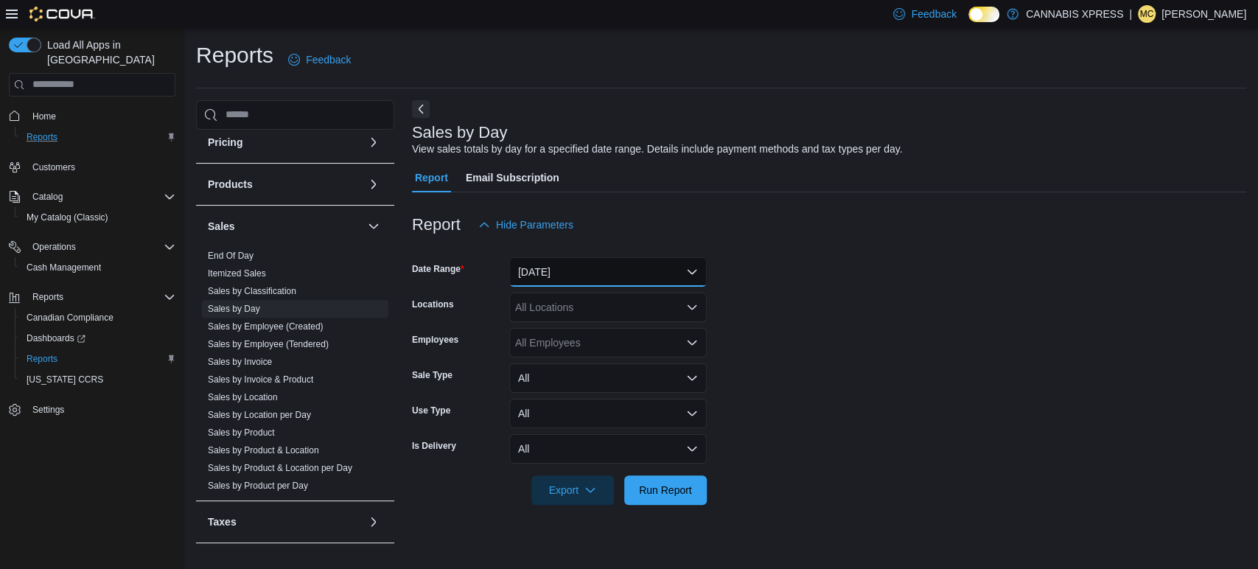
click at [683, 272] on button "Yesterday" at bounding box center [608, 271] width 198 height 29
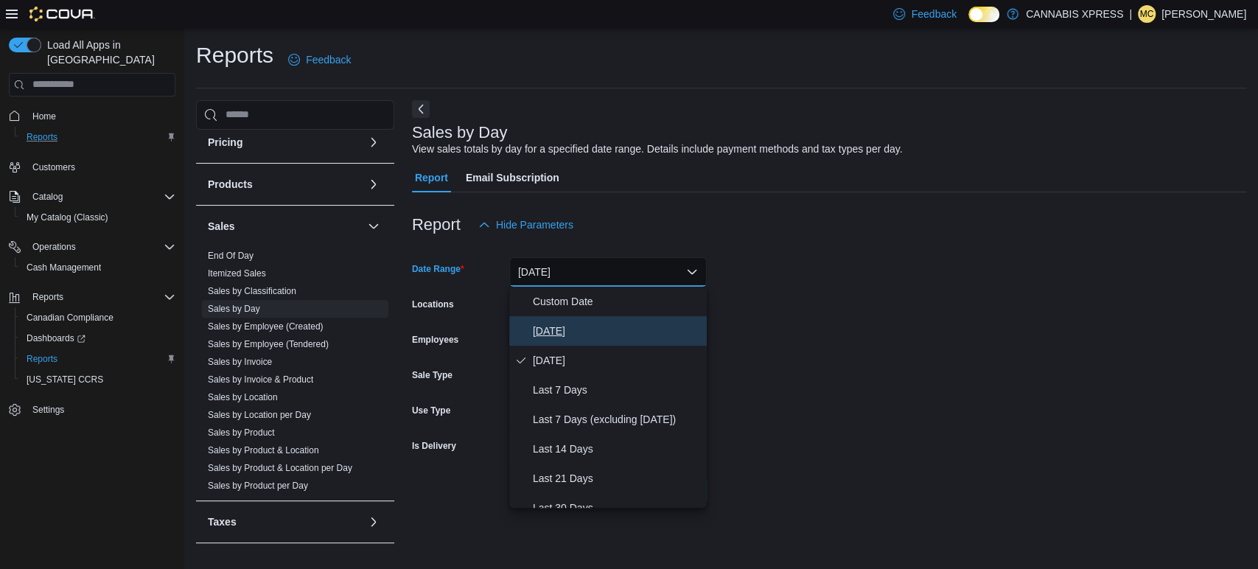
click at [589, 332] on span "[DATE]" at bounding box center [617, 331] width 168 height 18
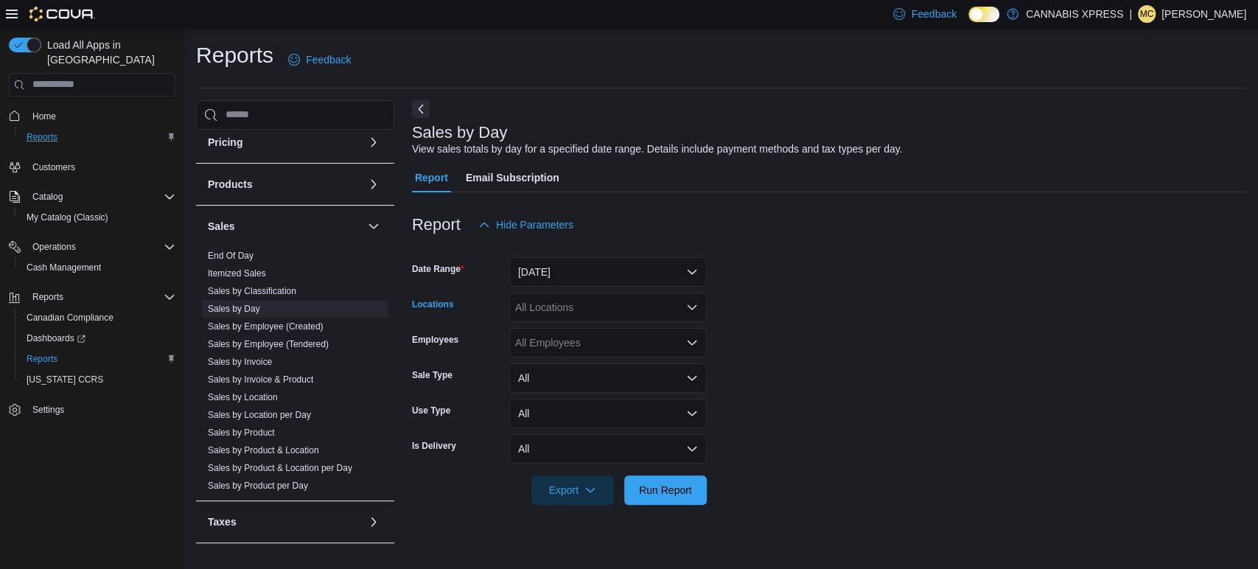
click at [586, 311] on div "All Locations" at bounding box center [608, 307] width 198 height 29
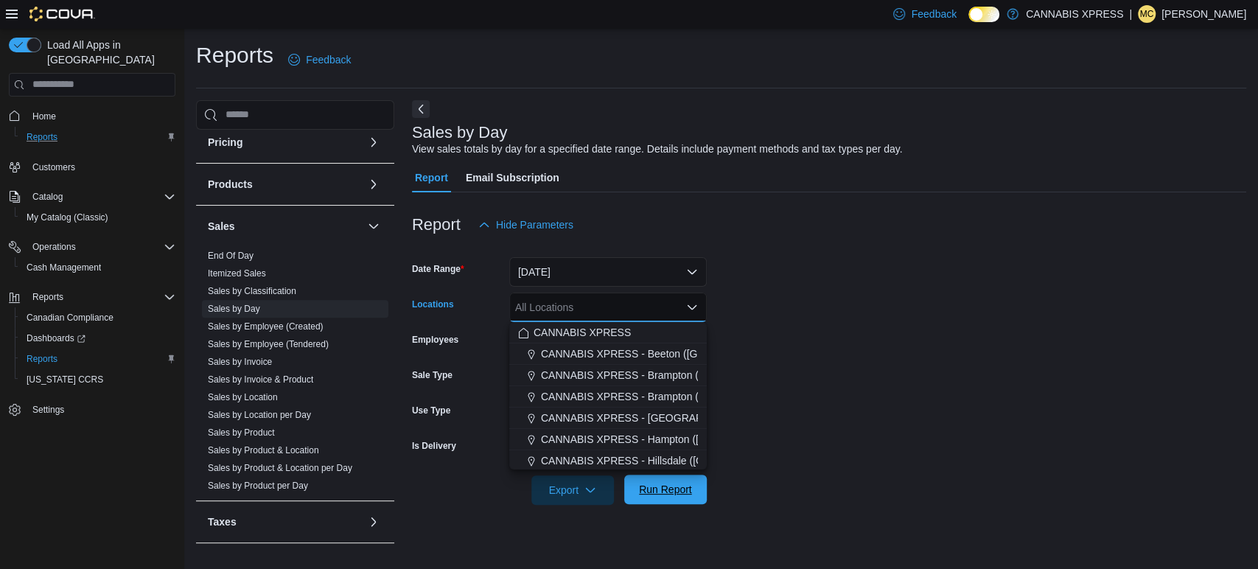
click at [657, 492] on span "Run Report" at bounding box center [665, 489] width 53 height 15
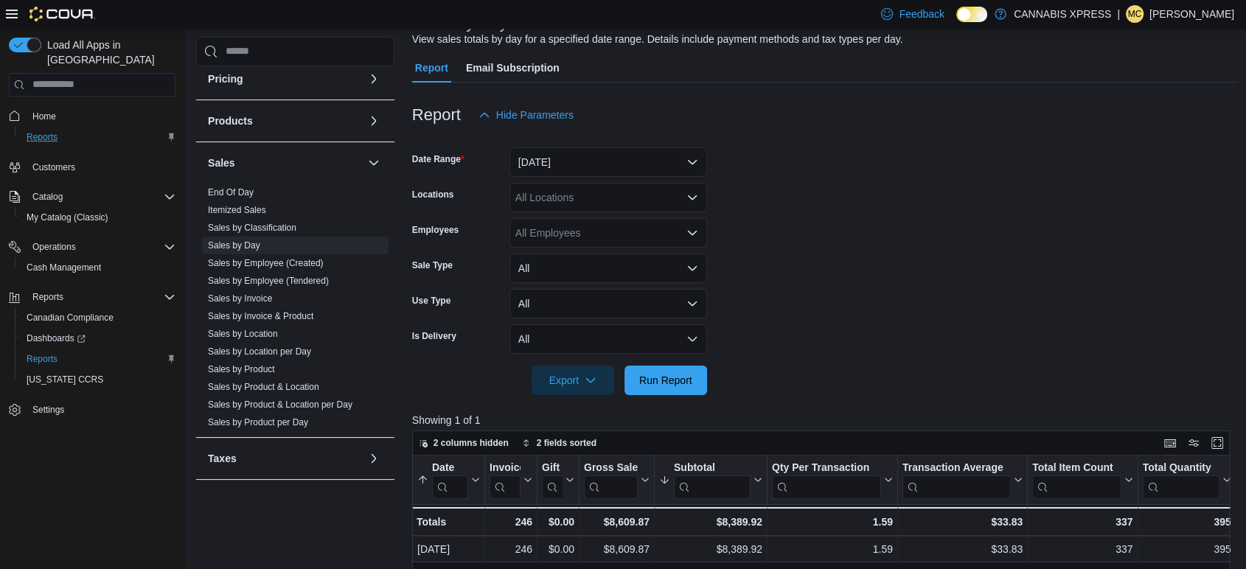
scroll to position [82, 0]
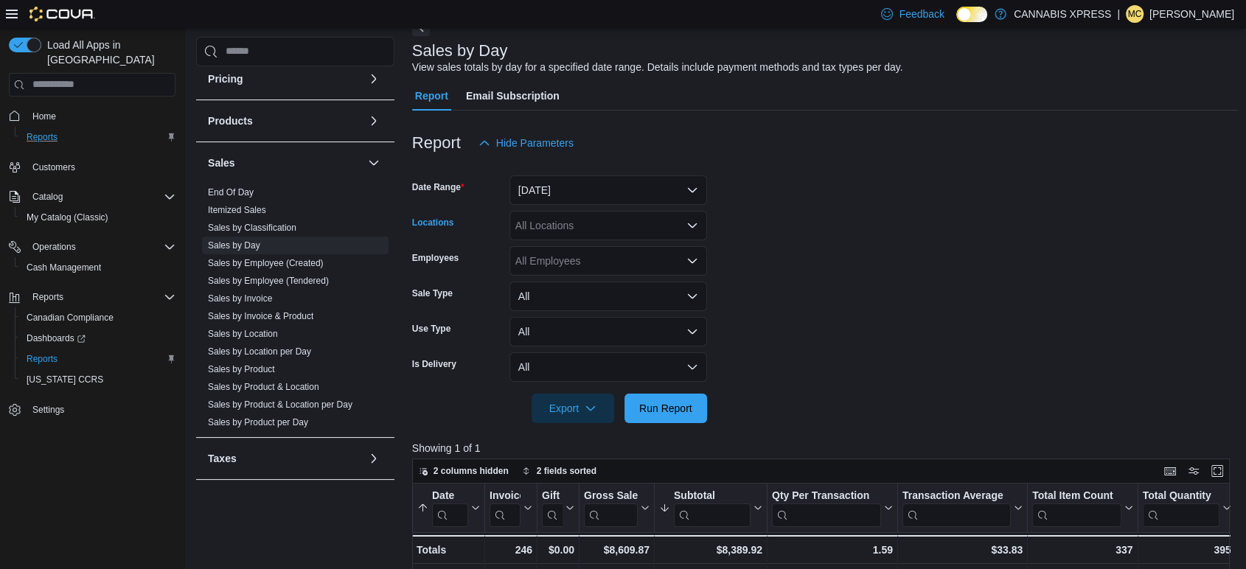
click at [688, 228] on icon "Open list of options" at bounding box center [692, 226] width 12 height 12
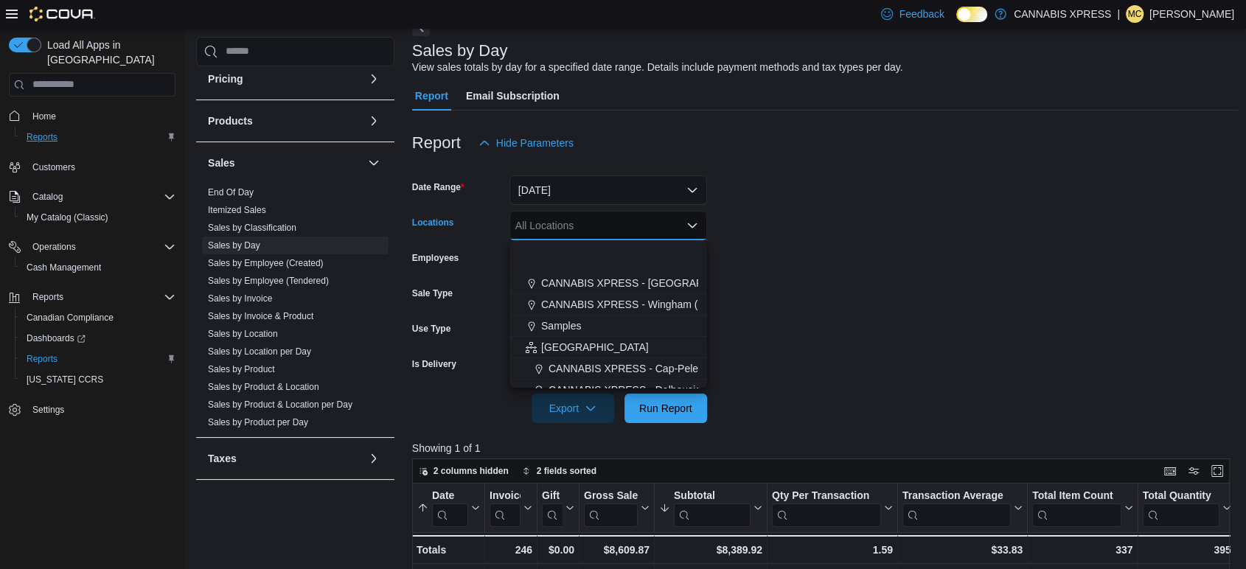
scroll to position [327, 0]
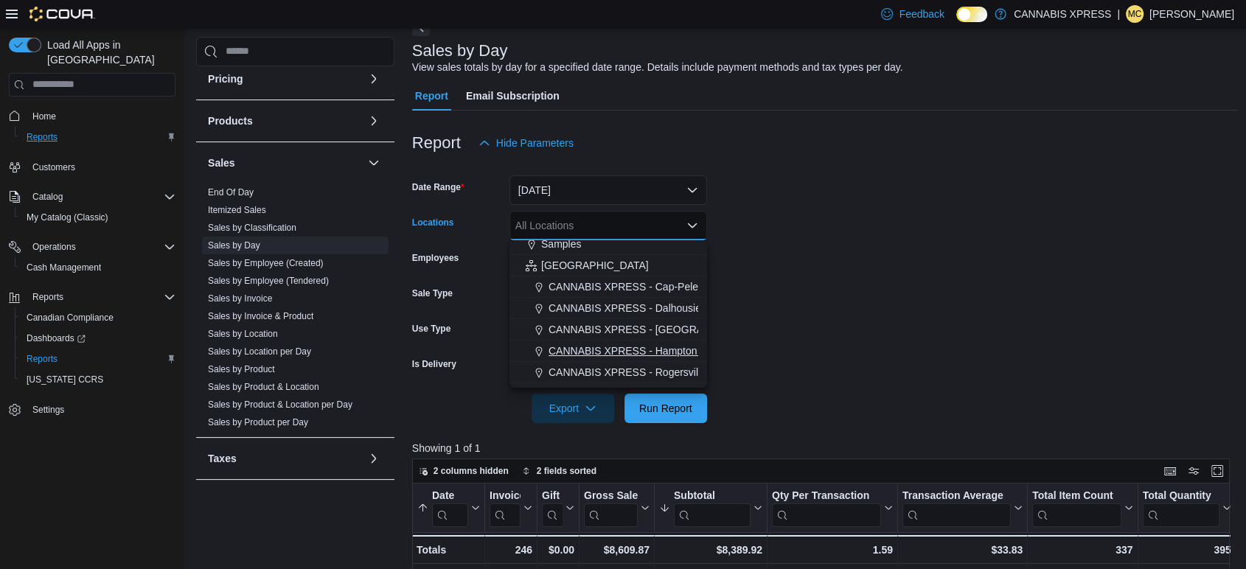
click at [634, 352] on span "CANNABIS XPRESS - Hampton (Main Street)" at bounding box center [680, 350] width 265 height 15
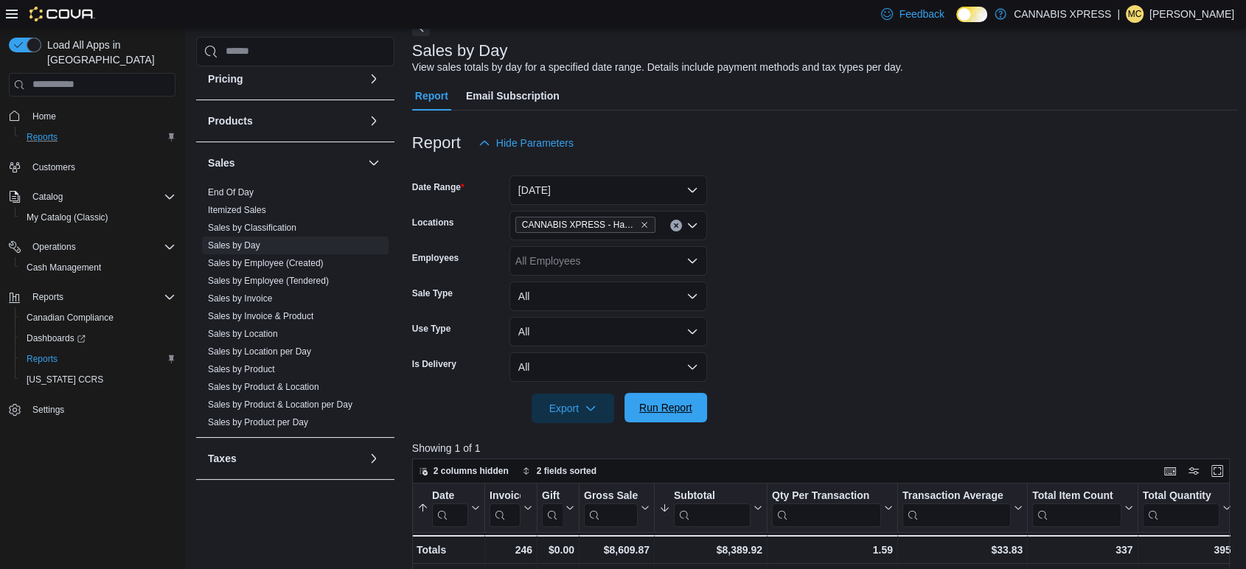
click at [675, 409] on span "Run Report" at bounding box center [665, 407] width 53 height 15
click at [642, 223] on icon "Remove CANNABIS XPRESS - Hampton (Main Street) from selection in this group" at bounding box center [644, 224] width 9 height 9
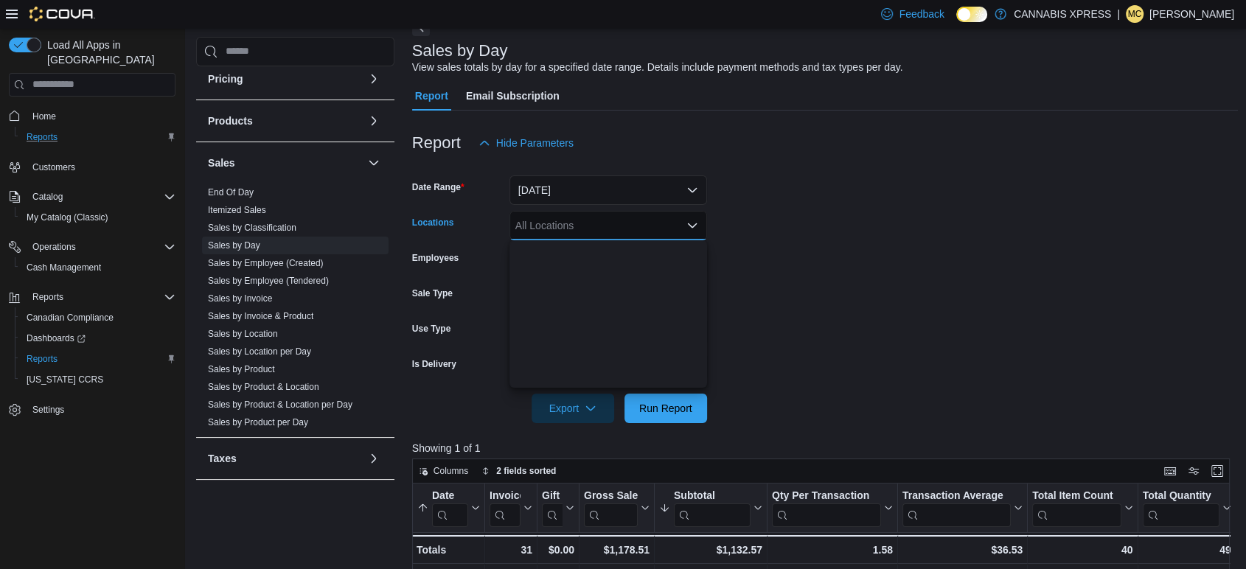
scroll to position [366, 0]
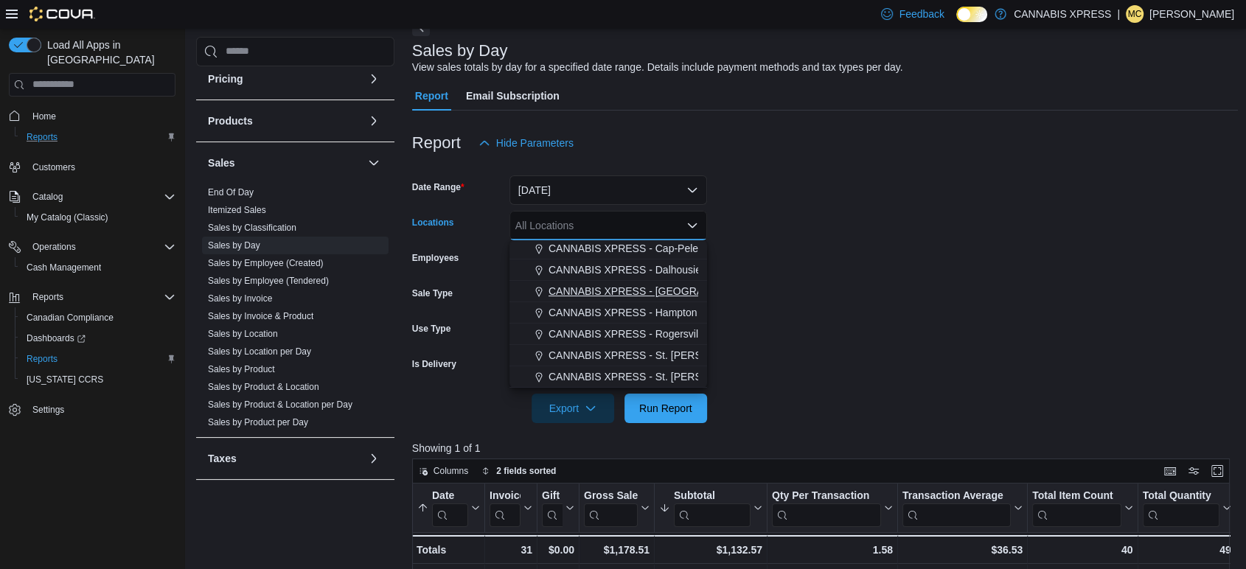
click at [607, 286] on span "CANNABIS XPRESS - [GEOGRAPHIC_DATA]-[GEOGRAPHIC_DATA] ([GEOGRAPHIC_DATA])" at bounding box center [769, 291] width 442 height 15
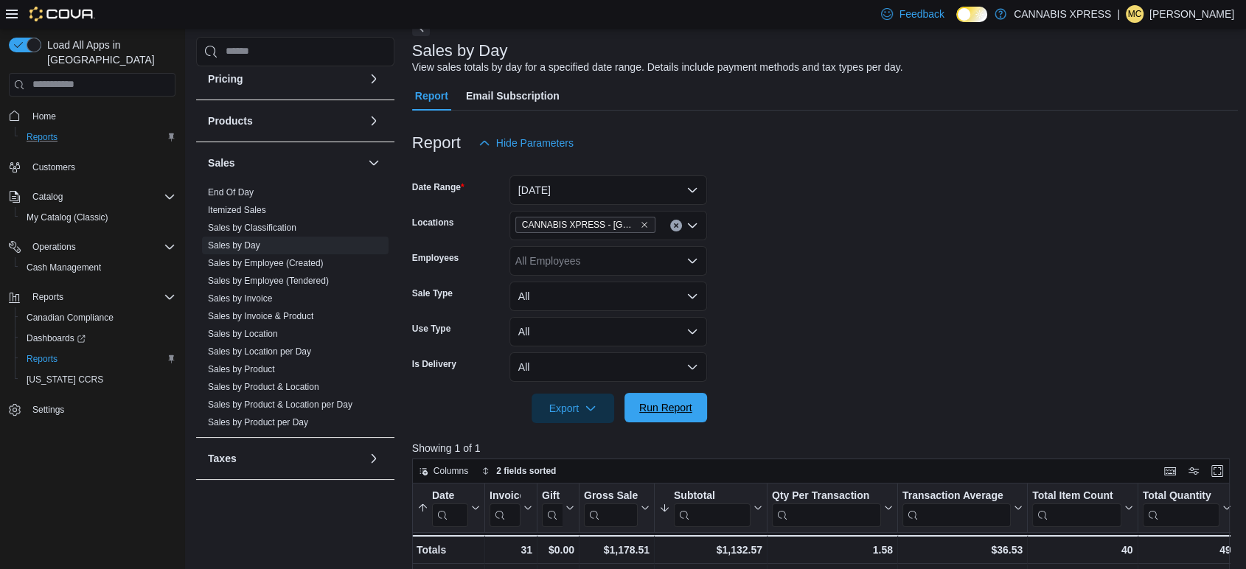
click at [670, 408] on span "Run Report" at bounding box center [665, 407] width 53 height 15
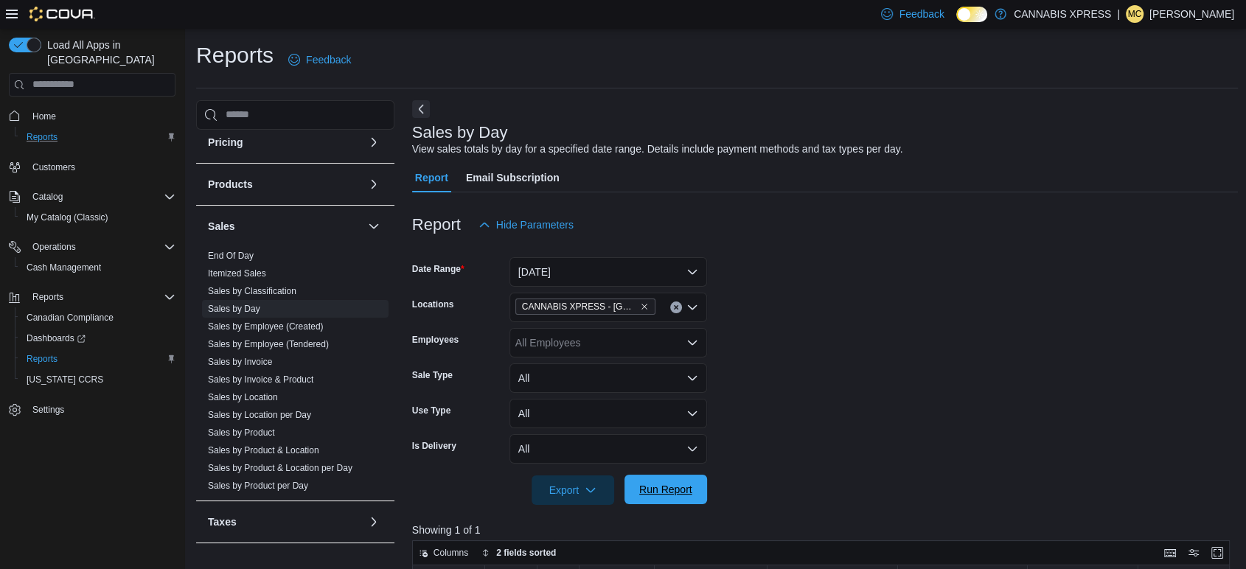
click at [681, 483] on span "Run Report" at bounding box center [665, 489] width 53 height 15
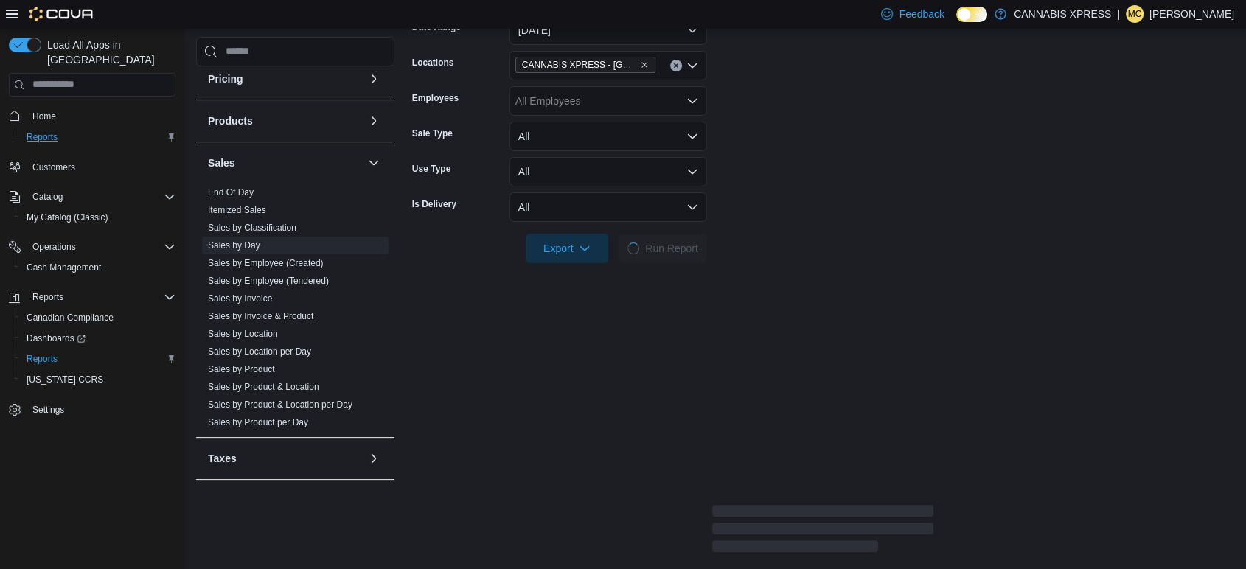
scroll to position [245, 0]
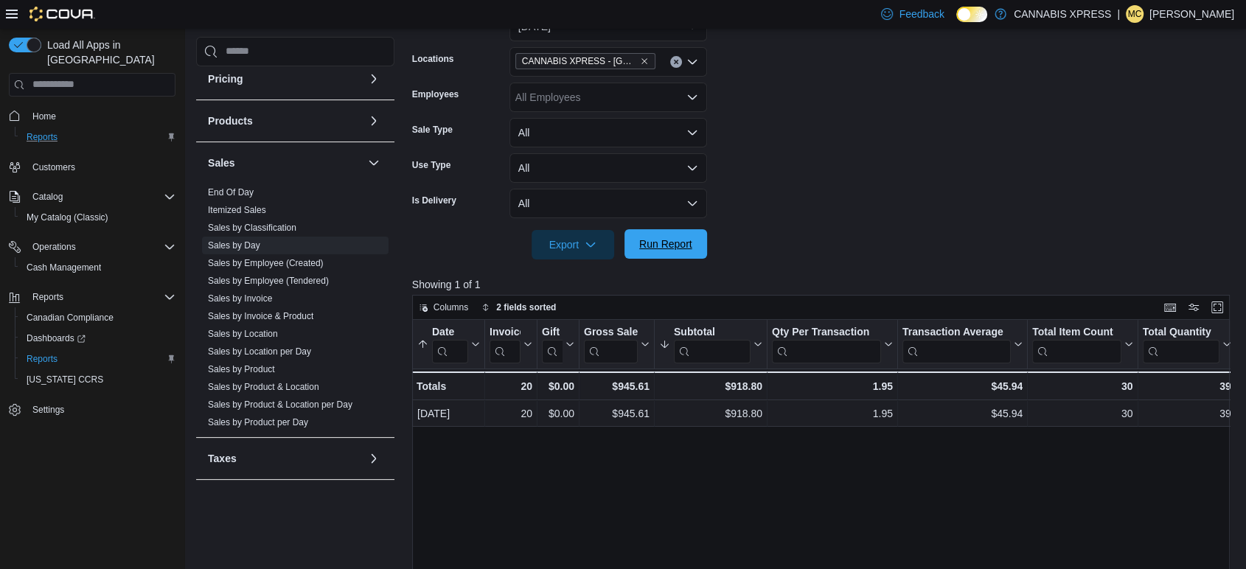
click at [669, 240] on span "Run Report" at bounding box center [665, 244] width 53 height 15
click at [683, 248] on span "Run Report" at bounding box center [665, 244] width 53 height 15
click at [652, 237] on span "Run Report" at bounding box center [665, 244] width 53 height 15
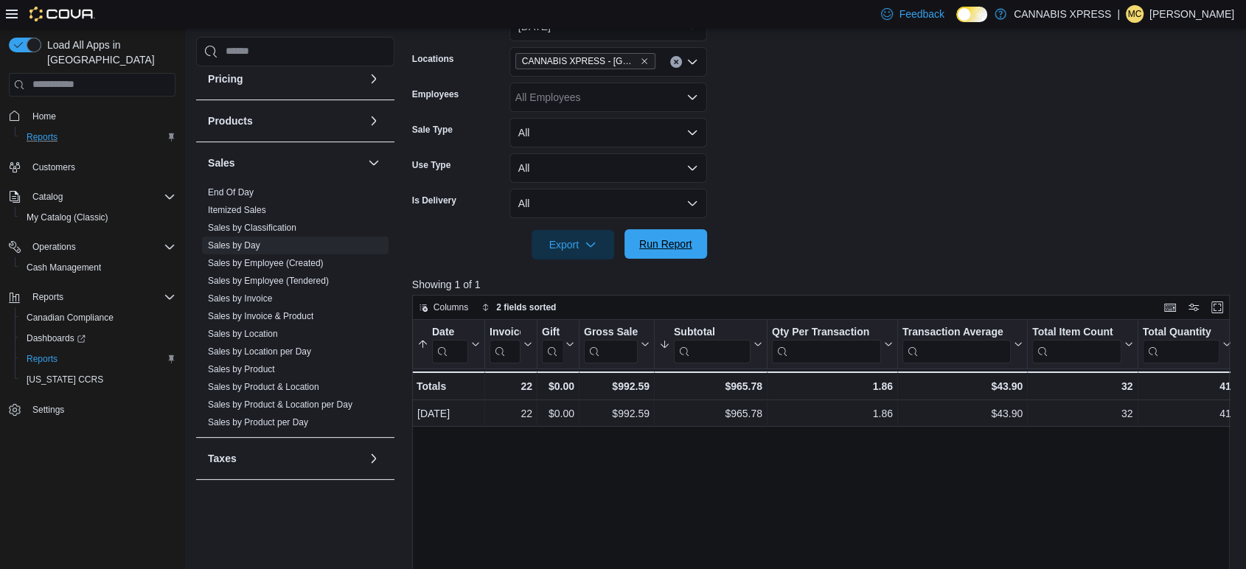
click at [672, 251] on span "Run Report" at bounding box center [665, 244] width 53 height 15
click at [672, 249] on span "Run Report" at bounding box center [665, 244] width 53 height 15
click at [802, 228] on div at bounding box center [825, 224] width 826 height 12
click at [1120, 113] on form "Date Range Today Locations CANNABIS XPRESS - Grand Bay-Westfield (Woolastook Dr…" at bounding box center [825, 126] width 826 height 265
click at [680, 248] on span "Run Report" at bounding box center [665, 244] width 53 height 15
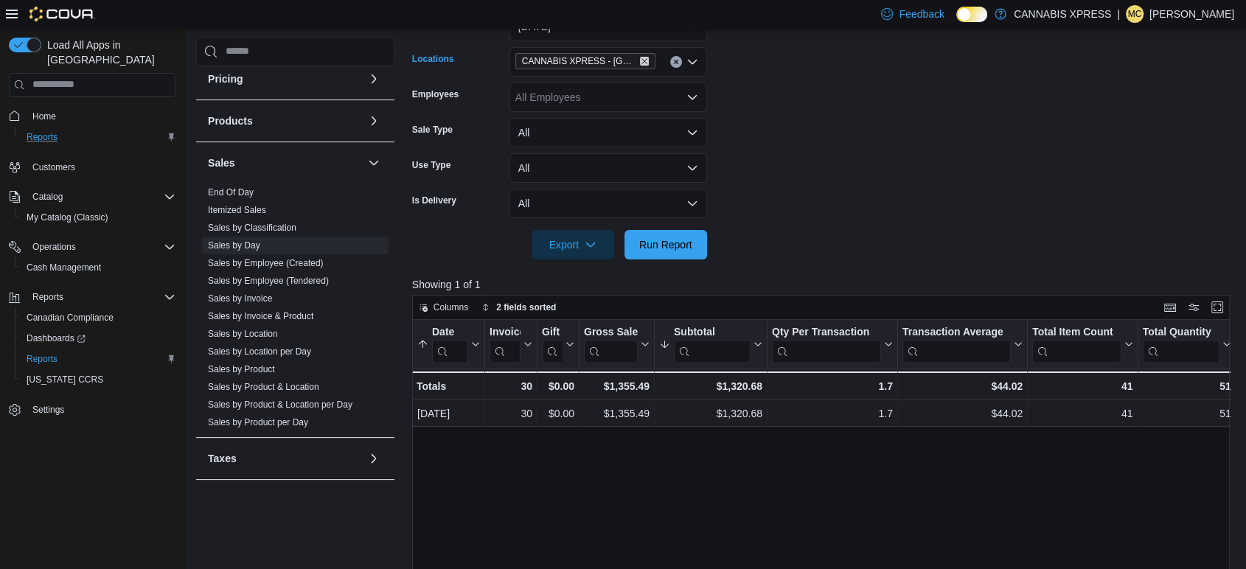
click at [643, 59] on icon "Remove CANNABIS XPRESS - Grand Bay-Westfield (Woolastook Drive) from selection …" at bounding box center [644, 61] width 6 height 6
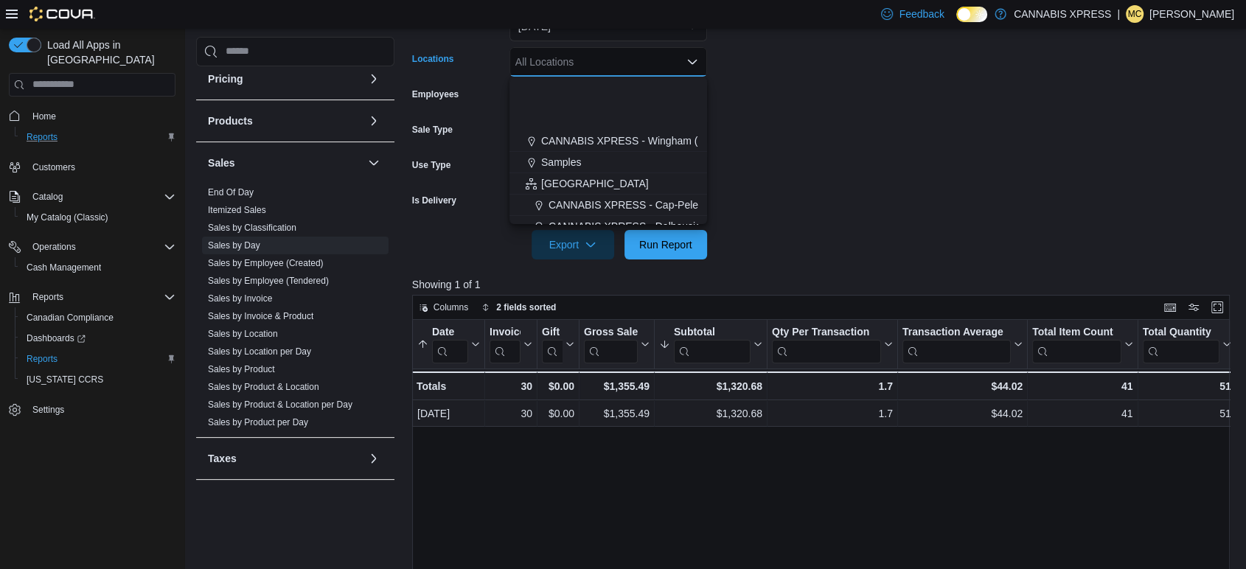
scroll to position [327, 0]
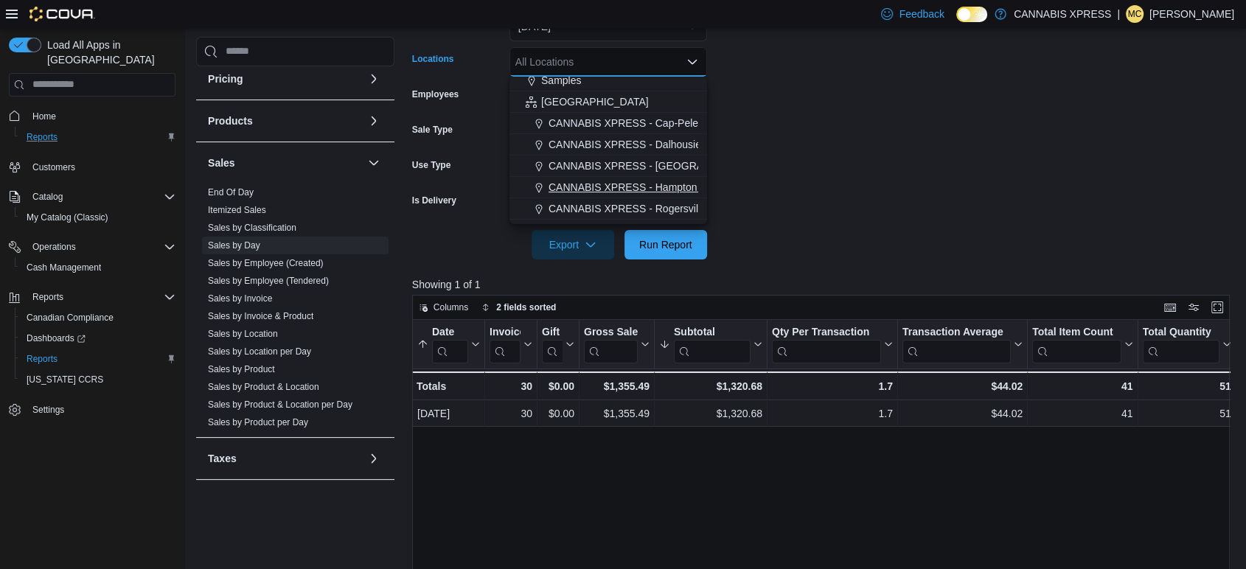
click at [623, 187] on span "CANNABIS XPRESS - Hampton (Main Street)" at bounding box center [680, 187] width 265 height 15
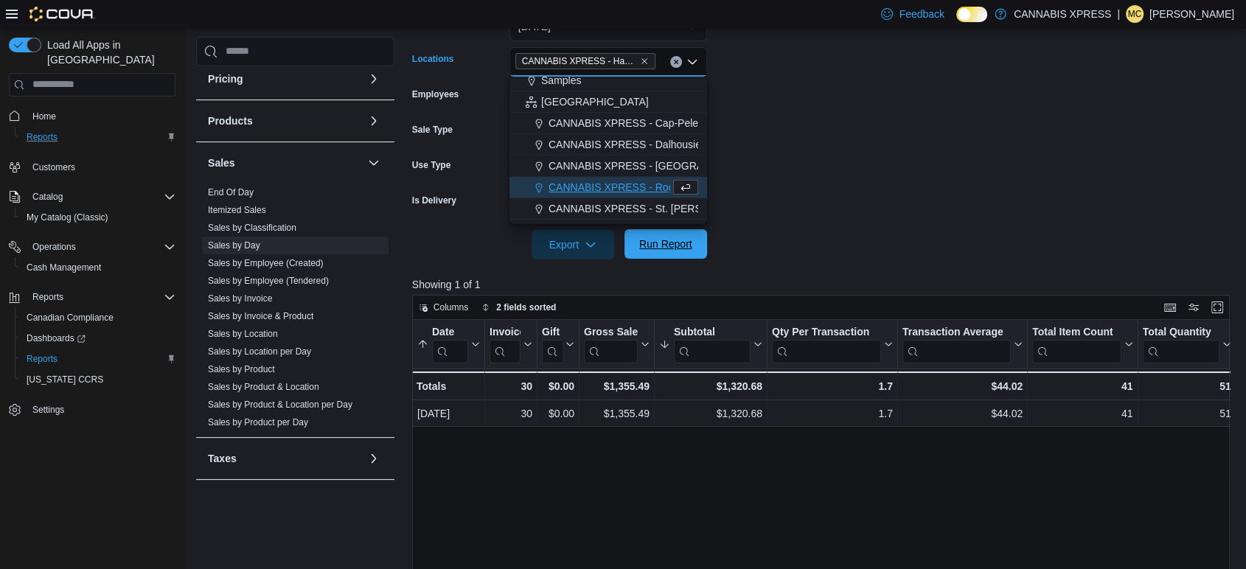
click at [660, 238] on span "Run Report" at bounding box center [665, 244] width 53 height 15
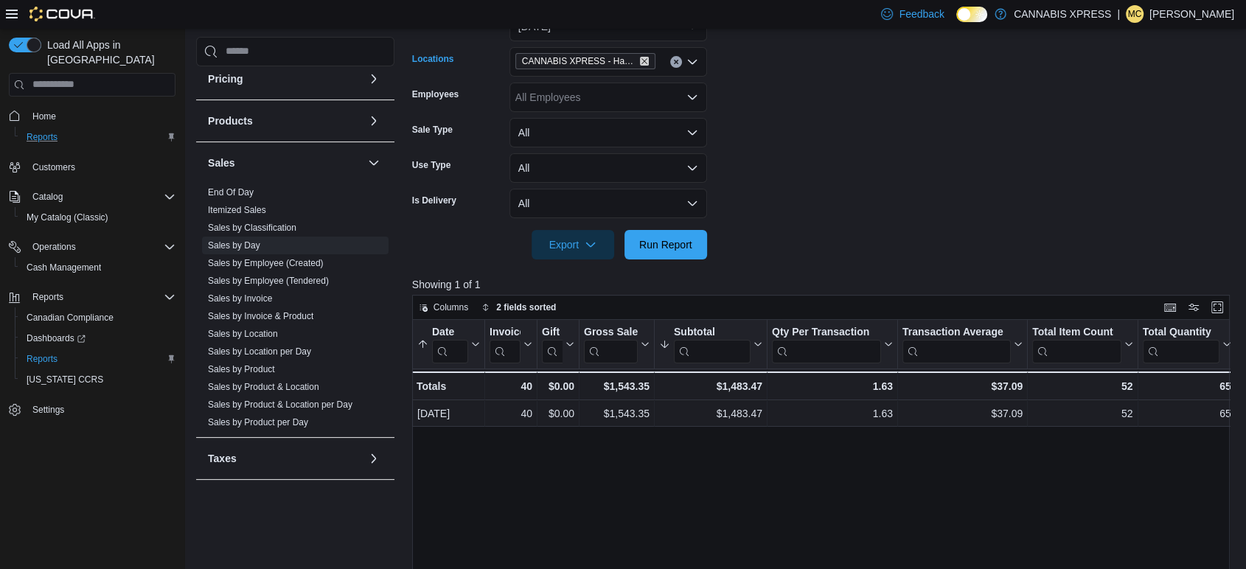
click at [643, 62] on icon "Remove CANNABIS XPRESS - Hampton (Main Street) from selection in this group" at bounding box center [644, 61] width 6 height 6
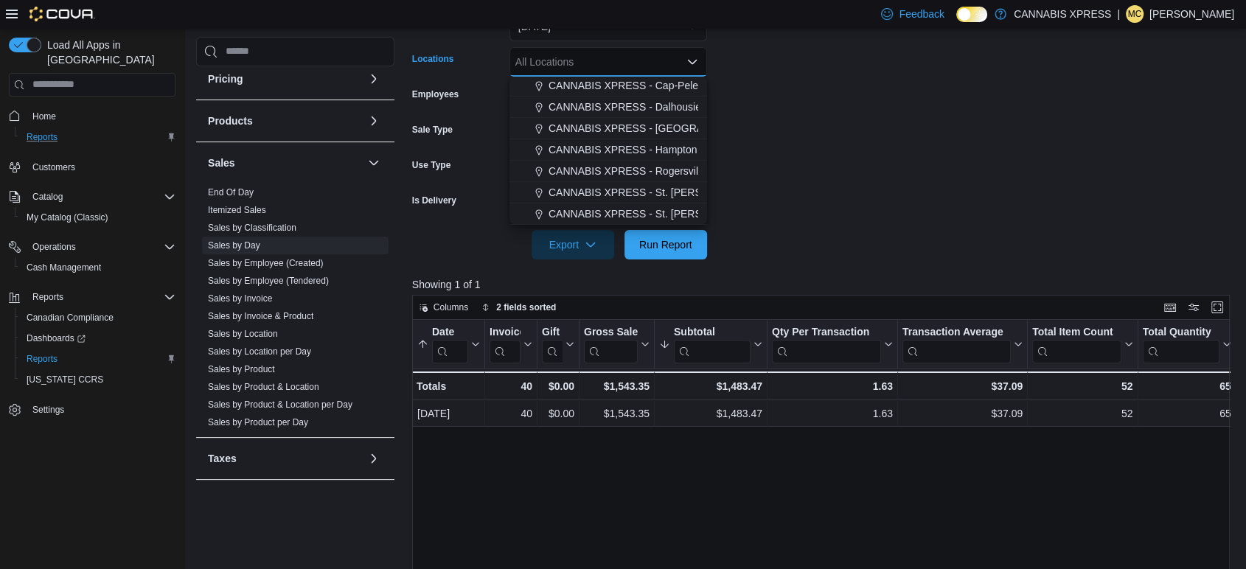
scroll to position [366, 0]
click at [624, 188] on span "CANNABIS XPRESS - St. Andrews (Water Street)" at bounding box center [710, 191] width 324 height 15
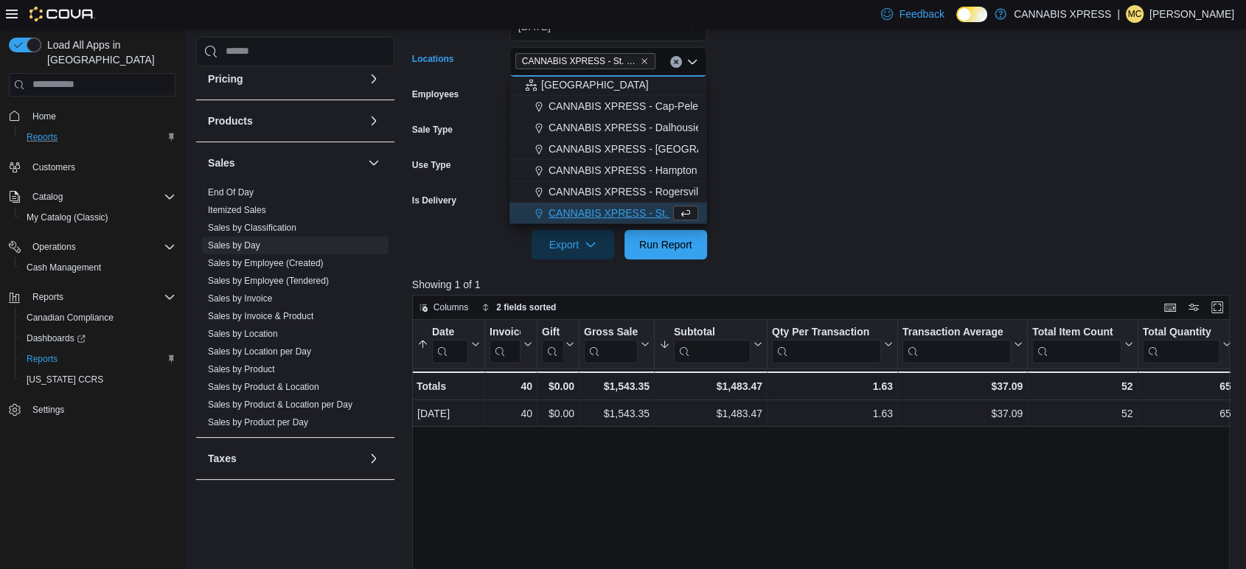
scroll to position [343, 0]
click at [653, 240] on span "Run Report" at bounding box center [665, 244] width 53 height 15
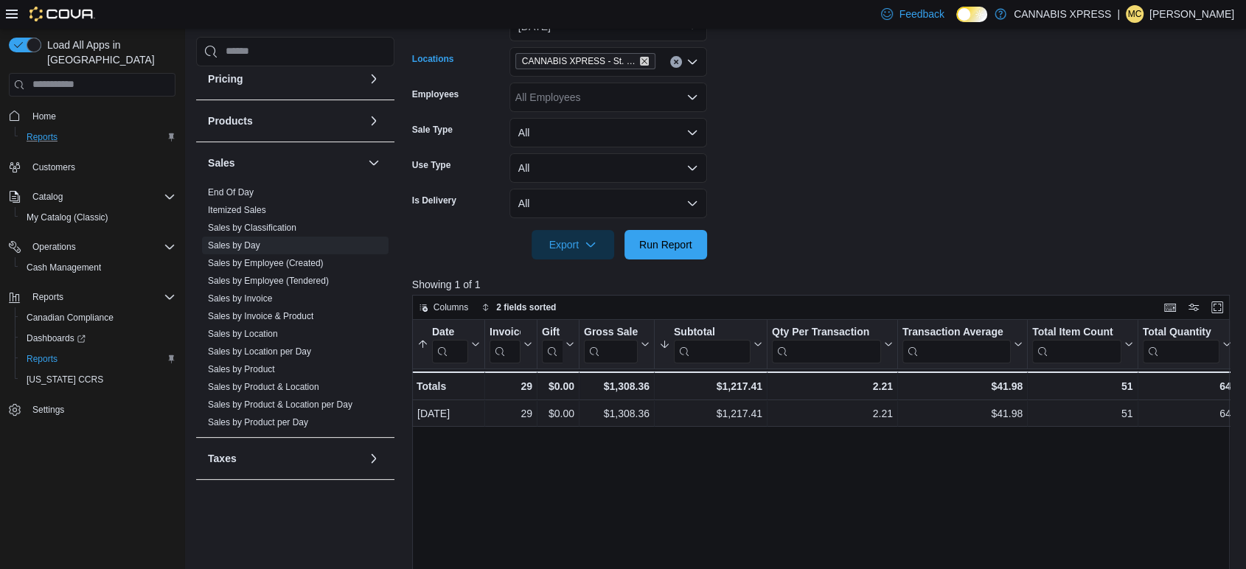
click at [643, 60] on icon "Remove CANNABIS XPRESS - St. Andrews (Water Street) from selection in this group" at bounding box center [644, 61] width 9 height 9
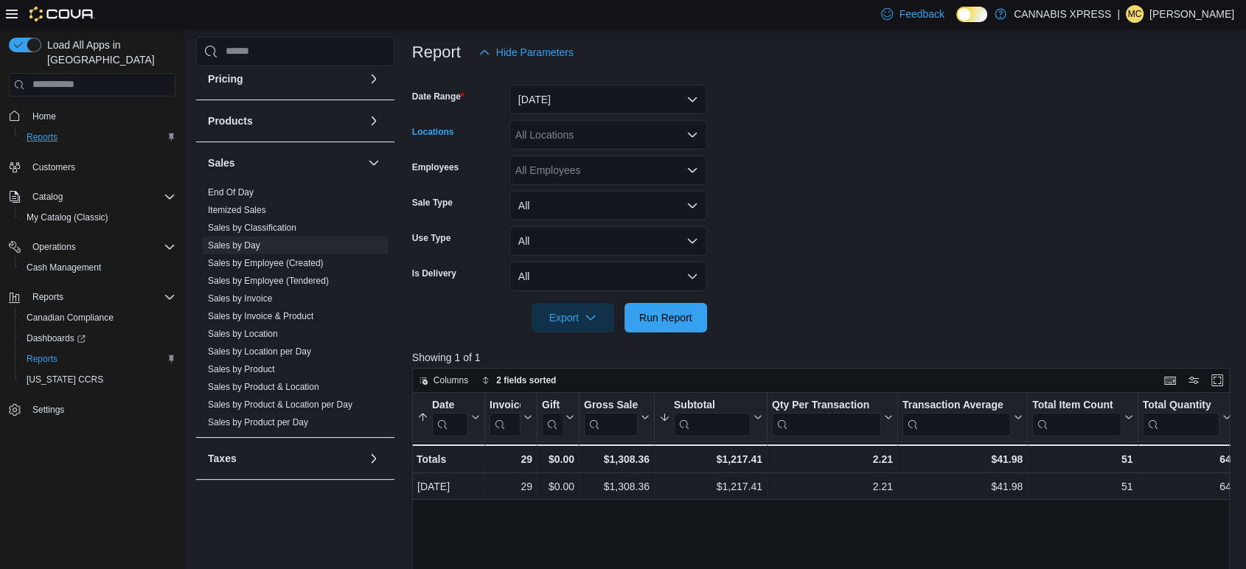
scroll to position [164, 0]
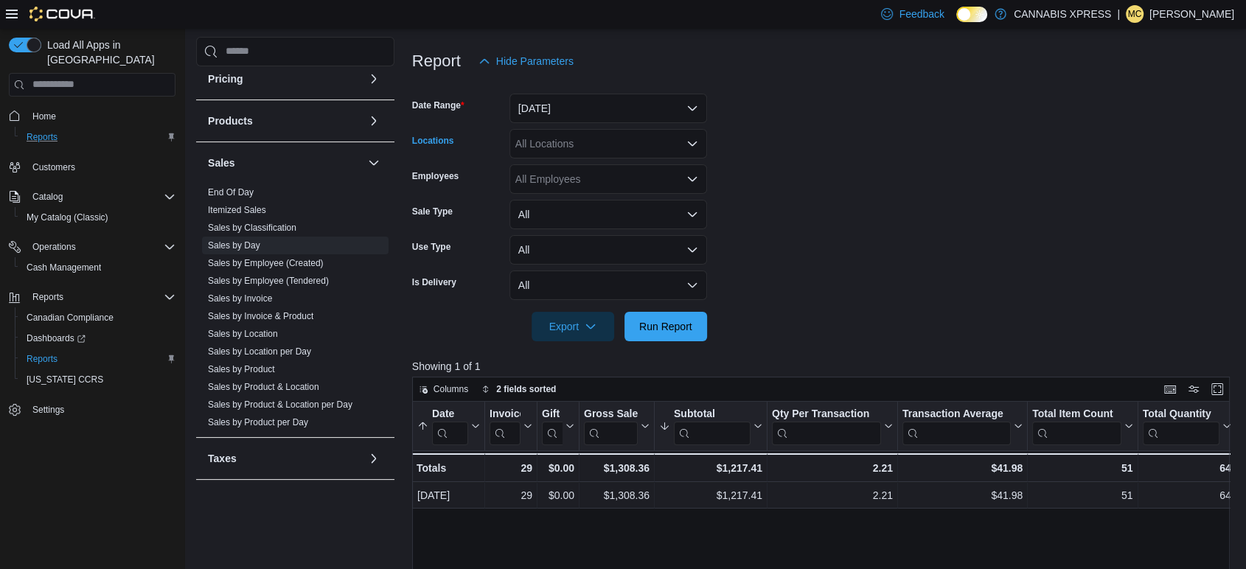
click at [690, 146] on icon "Open list of options" at bounding box center [692, 144] width 12 height 12
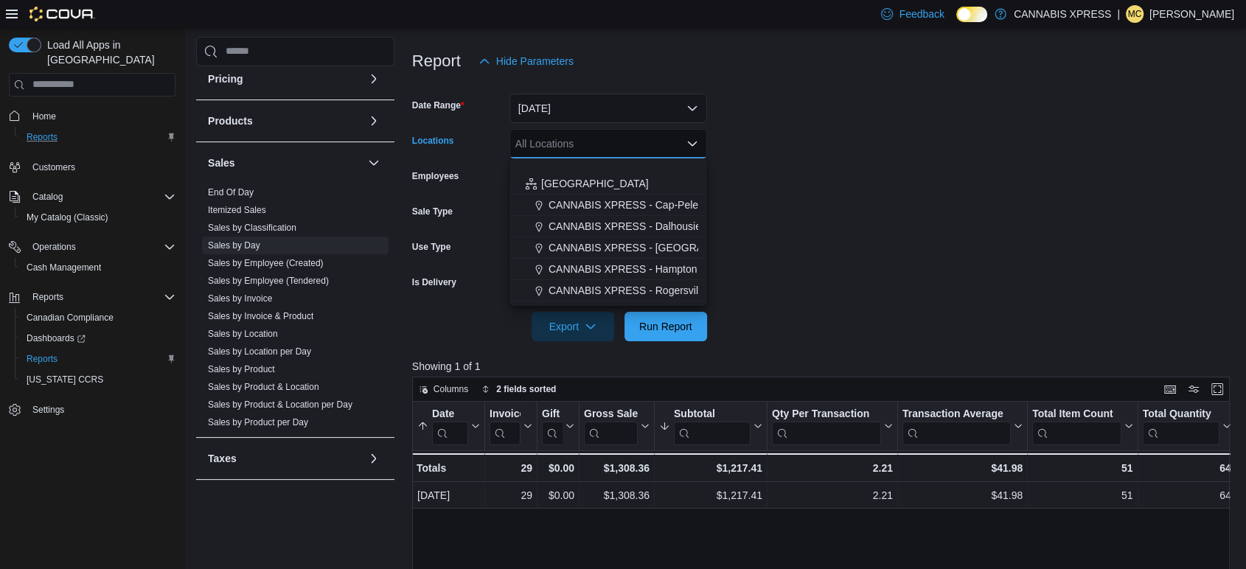
scroll to position [366, 0]
click at [638, 288] on span "CANNABIS XPRESS - St. George (Main Street)" at bounding box center [710, 294] width 324 height 15
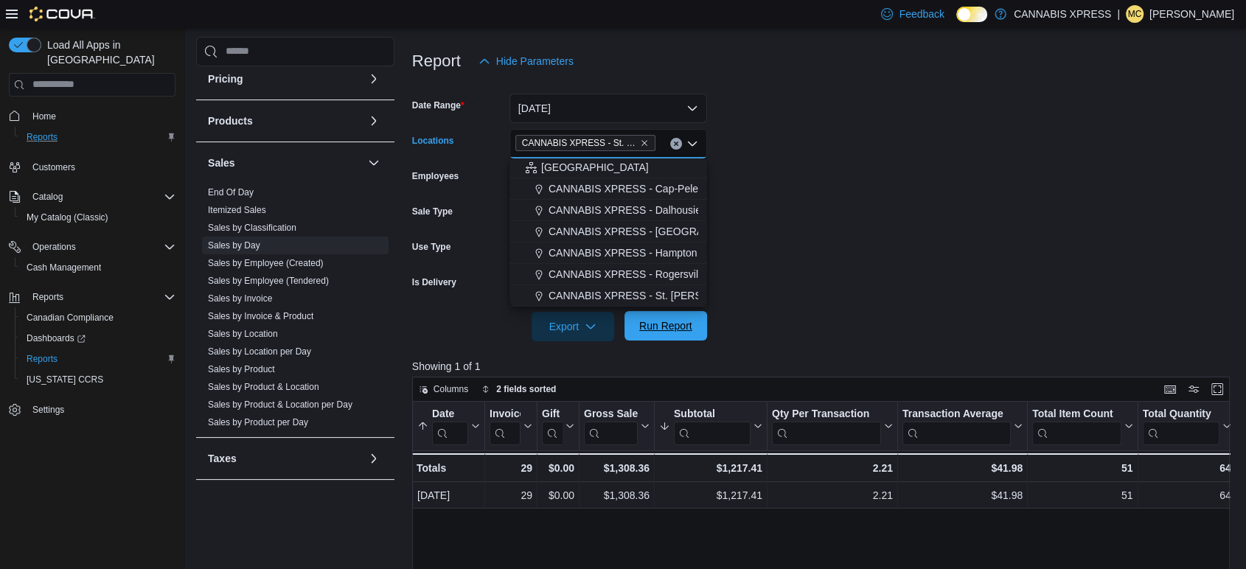
click at [657, 321] on span "Run Report" at bounding box center [665, 325] width 53 height 15
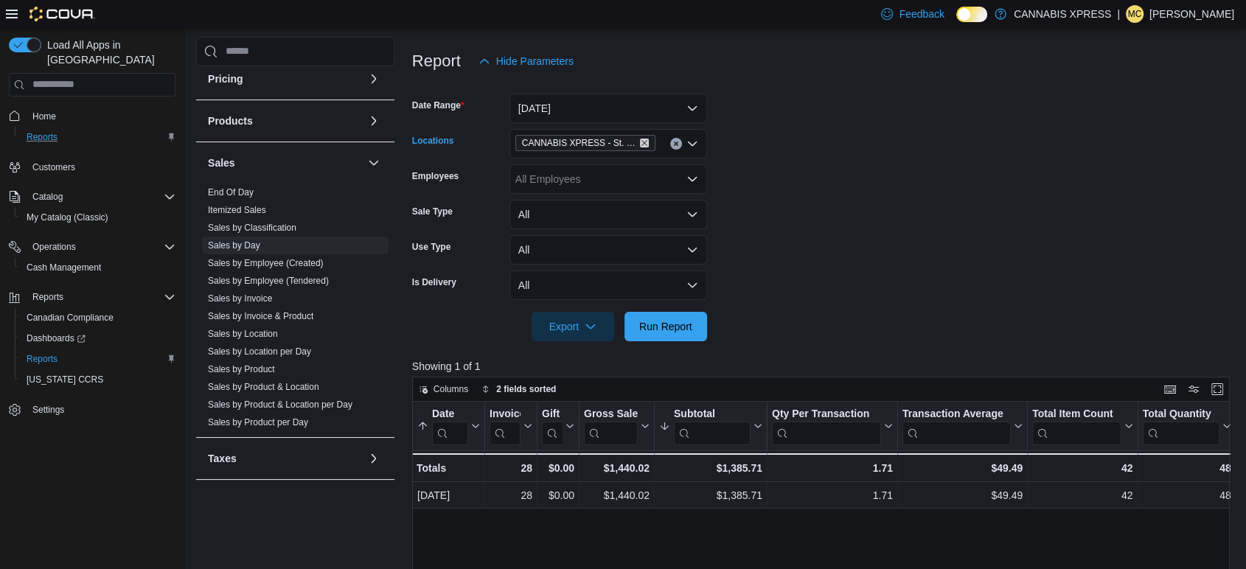
click at [643, 143] on icon "Remove CANNABIS XPRESS - St. George (Main Street) from selection in this group" at bounding box center [644, 143] width 6 height 6
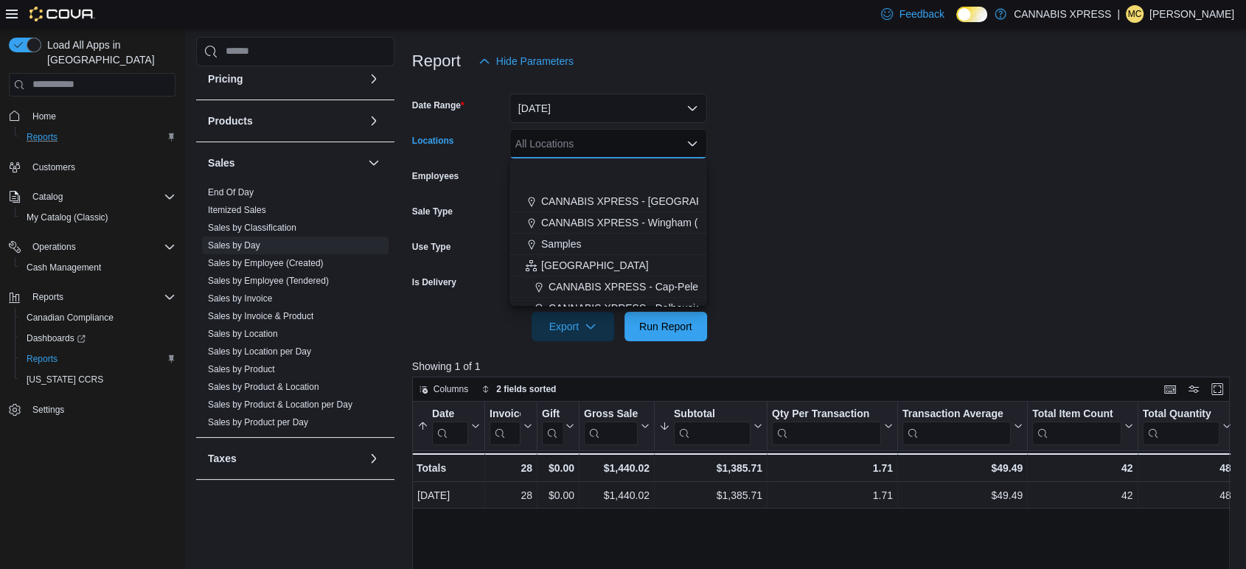
scroll to position [327, 0]
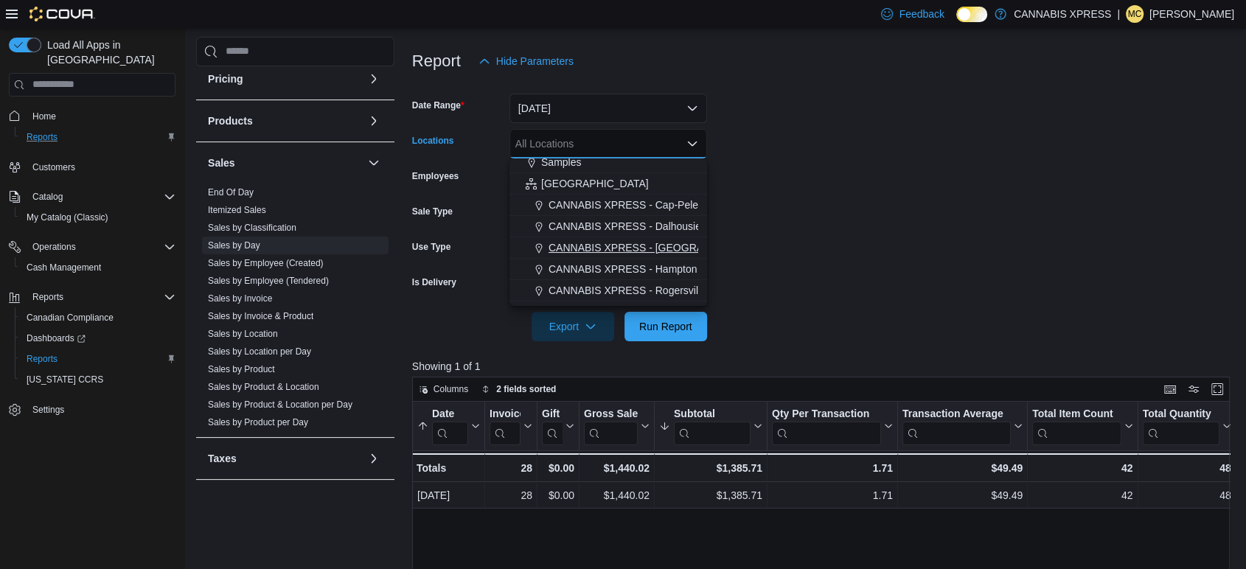
click at [633, 250] on span "CANNABIS XPRESS - [GEOGRAPHIC_DATA]-[GEOGRAPHIC_DATA] ([GEOGRAPHIC_DATA])" at bounding box center [769, 247] width 442 height 15
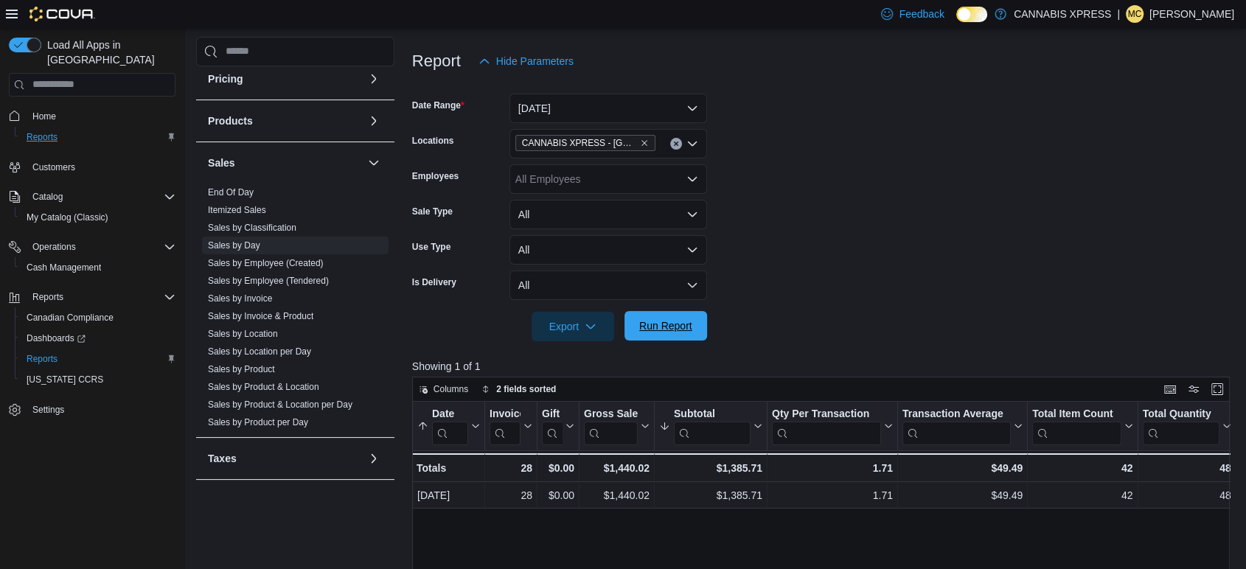
click at [660, 322] on span "Run Report" at bounding box center [665, 325] width 53 height 15
click at [654, 335] on span "Run Report" at bounding box center [665, 325] width 65 height 29
click at [676, 326] on span "Run Report" at bounding box center [665, 325] width 53 height 15
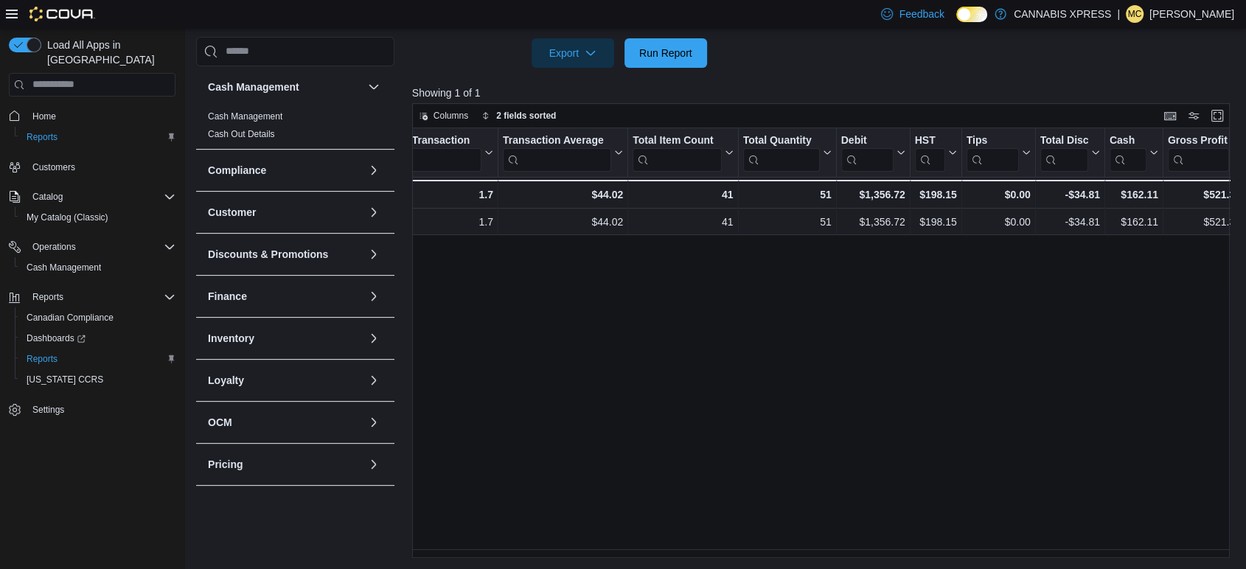
scroll to position [0, 407]
click at [664, 49] on span "Run Report" at bounding box center [665, 52] width 53 height 15
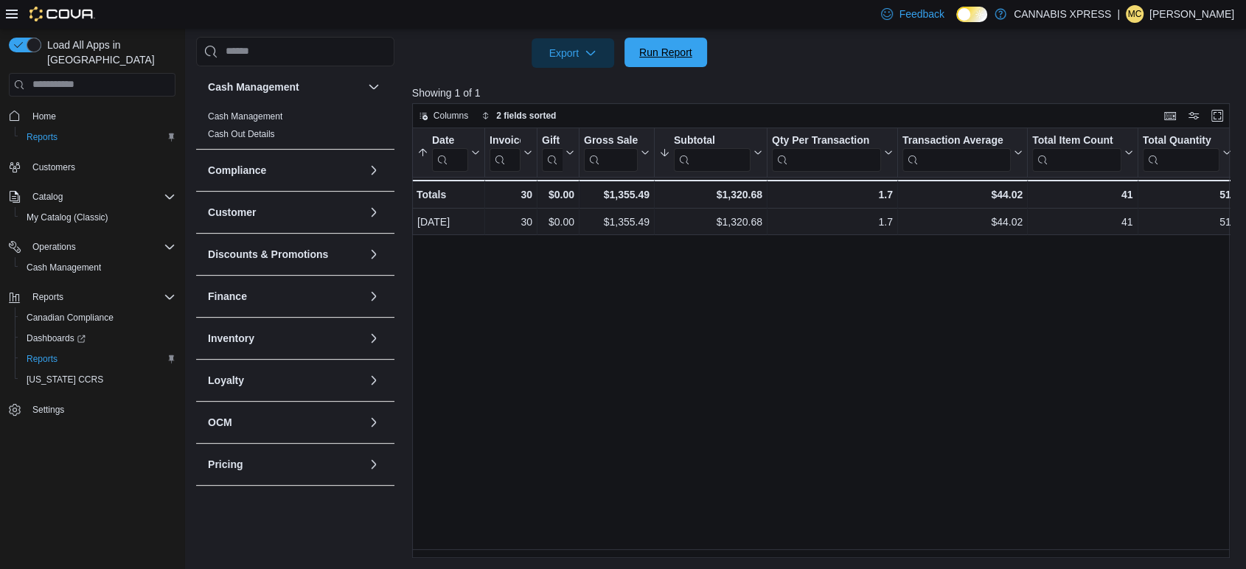
click at [686, 43] on span "Run Report" at bounding box center [665, 52] width 65 height 29
